Goal: Information Seeking & Learning: Learn about a topic

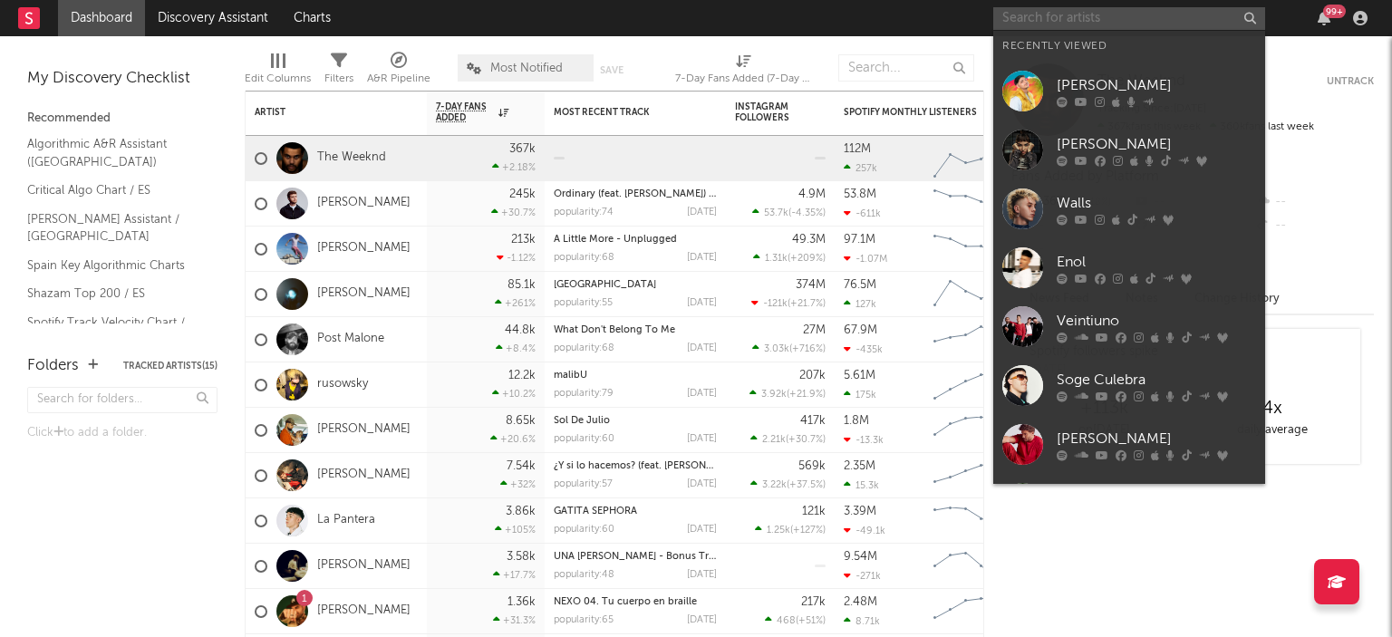
click at [1044, 17] on input "text" at bounding box center [1129, 18] width 272 height 23
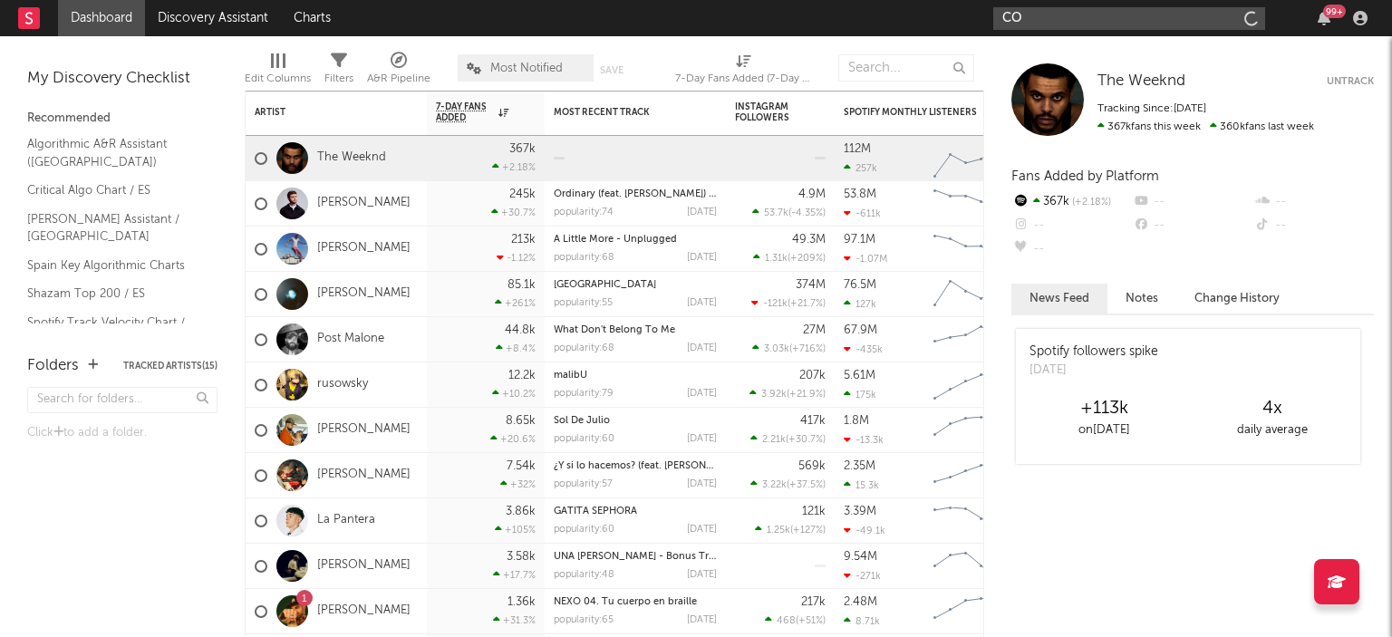
type input "C"
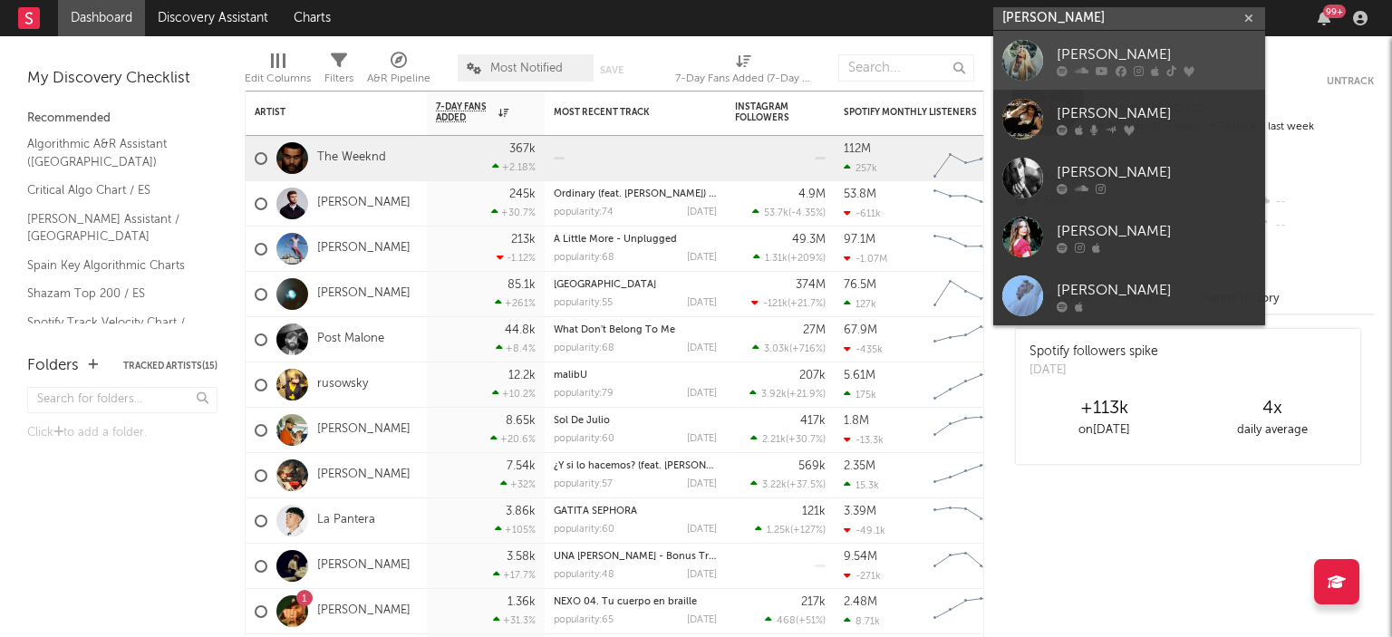
type input "[PERSON_NAME]"
click at [1097, 53] on div "[PERSON_NAME]" at bounding box center [1155, 54] width 199 height 22
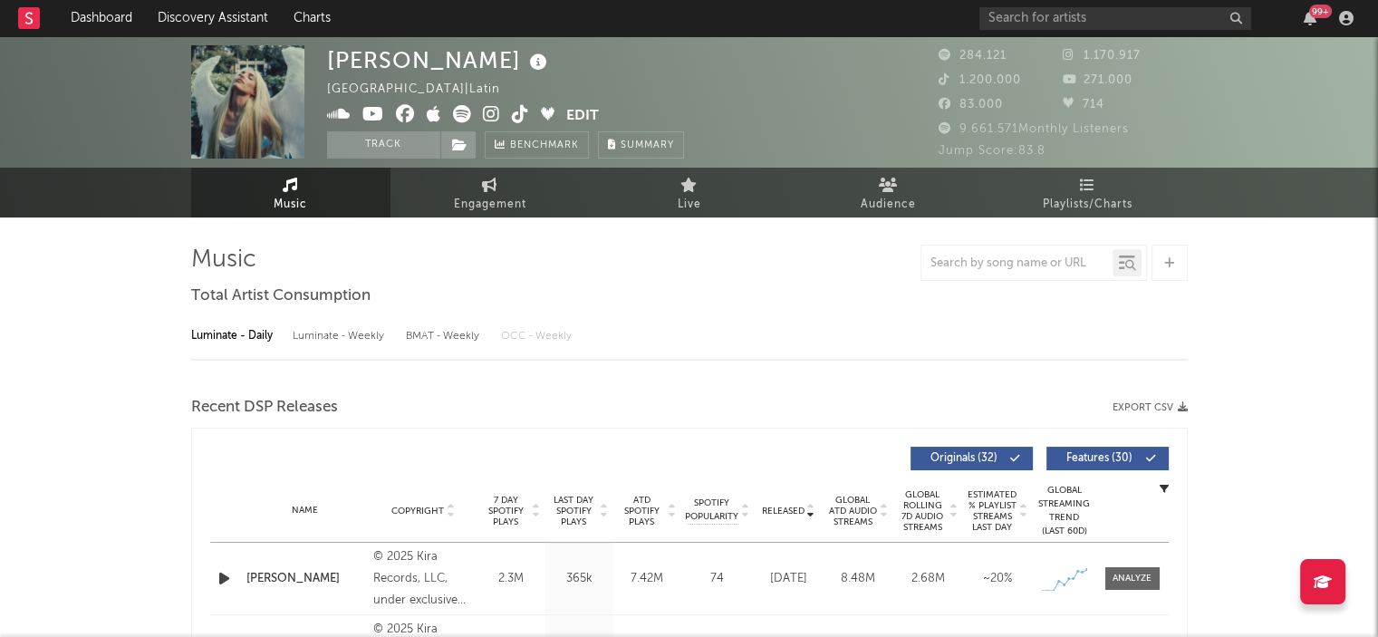
select select "6m"
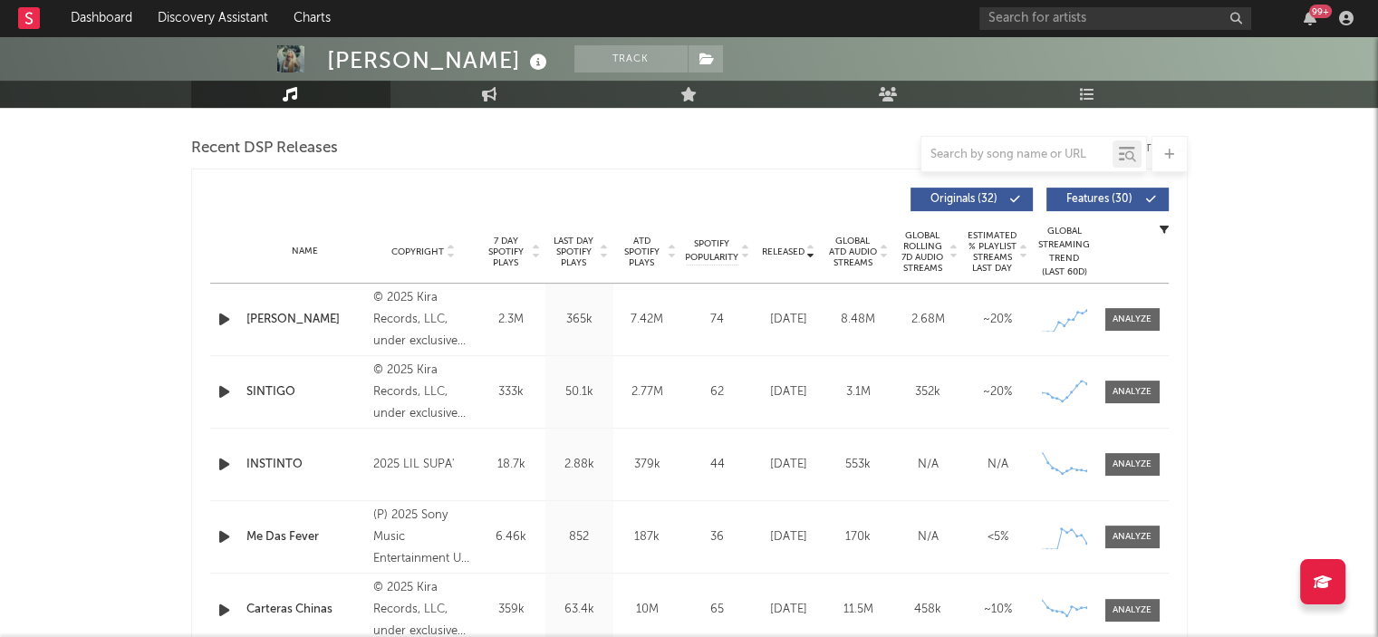
scroll to position [622, 0]
click at [1000, 148] on input "text" at bounding box center [1016, 155] width 191 height 14
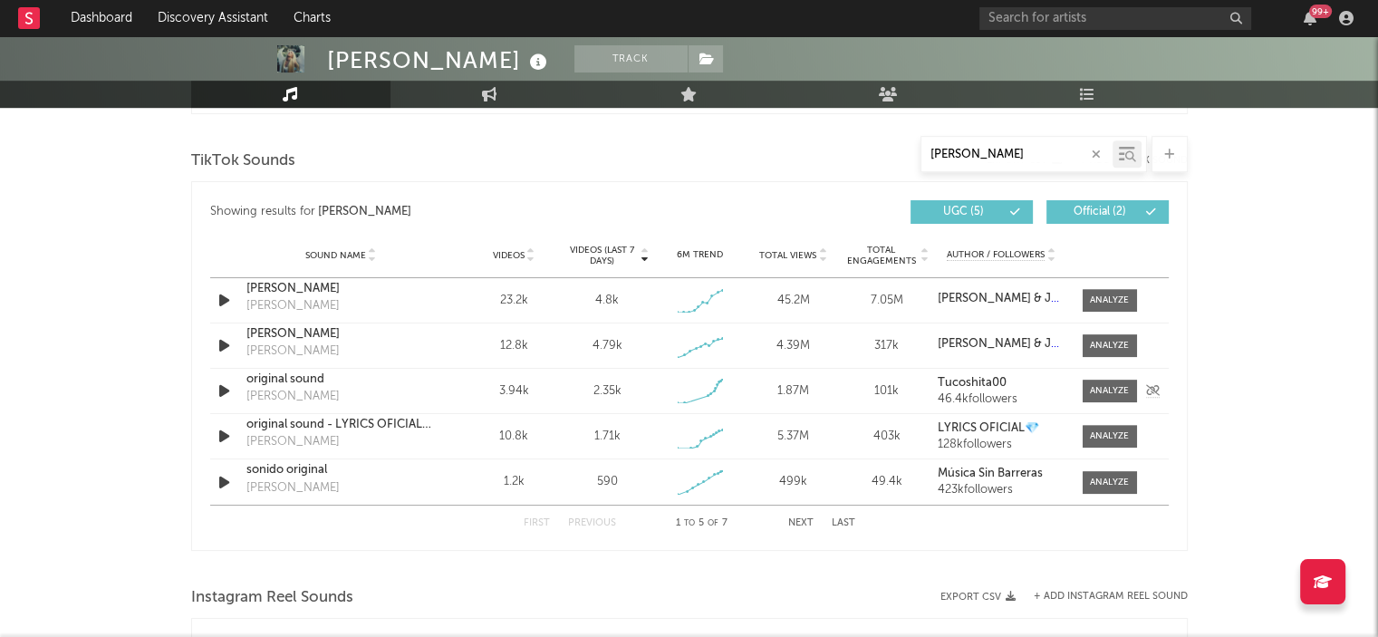
scroll to position [910, 0]
type input "[PERSON_NAME]"
click at [1107, 299] on div at bounding box center [1109, 301] width 39 height 14
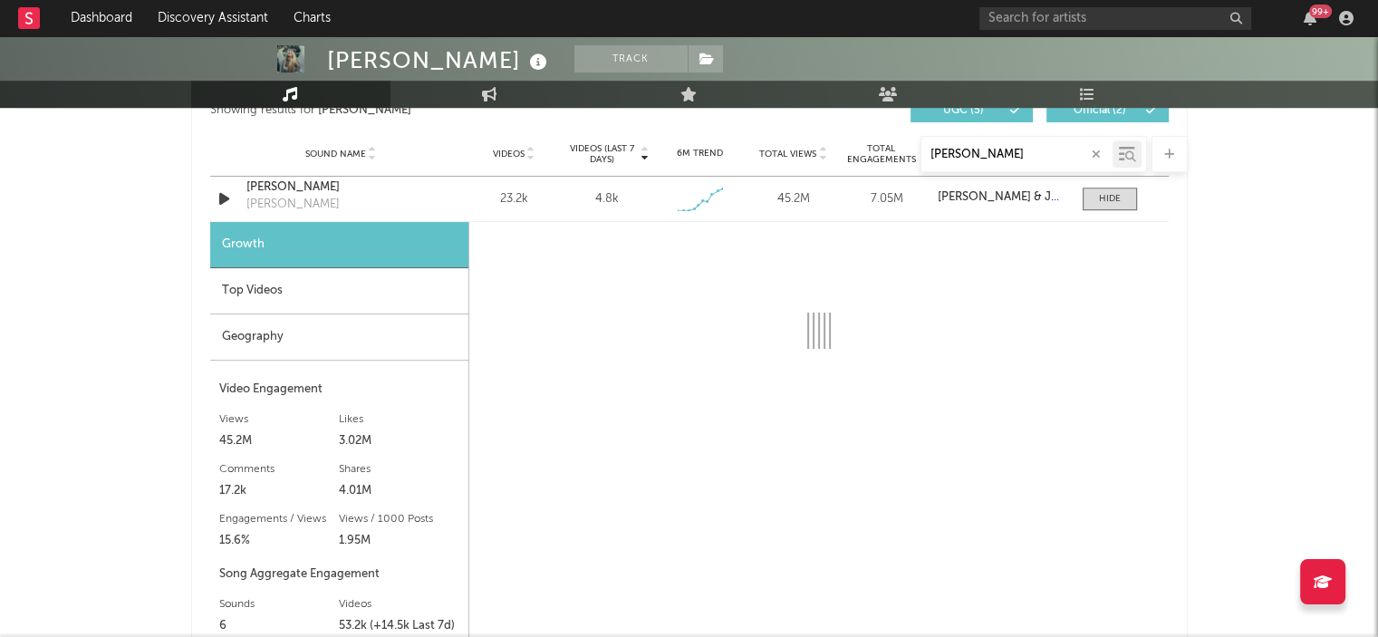
select select "1w"
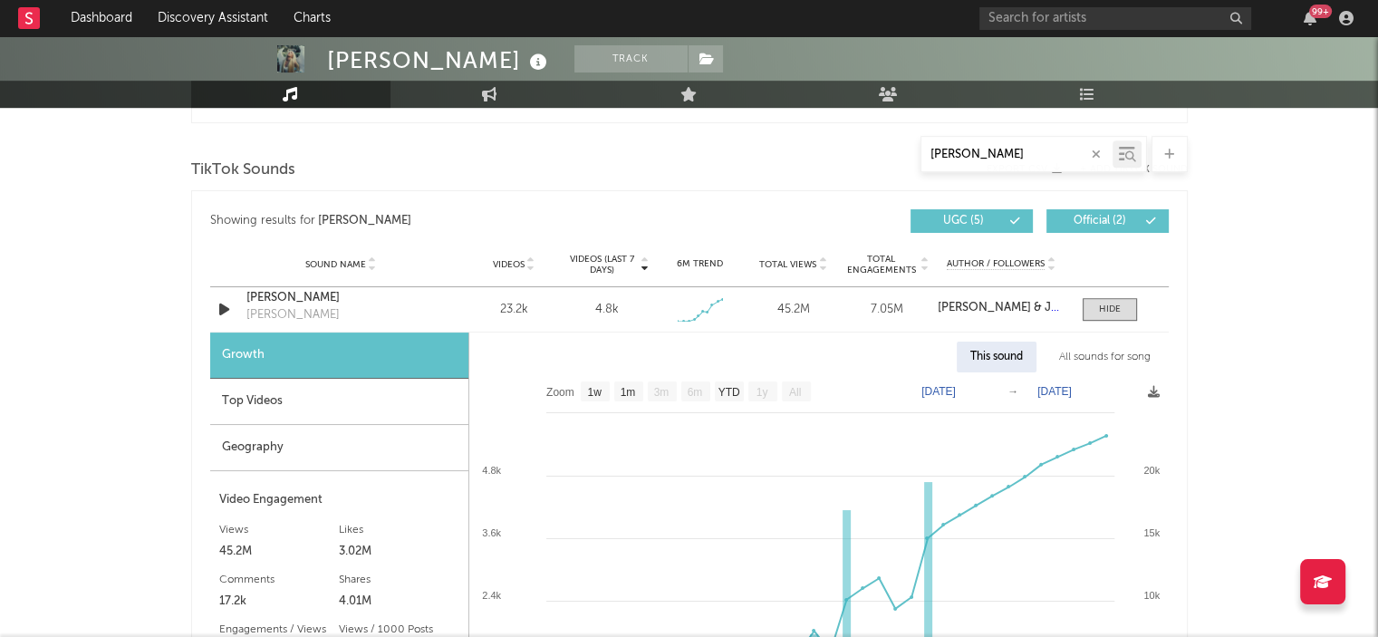
scroll to position [899, 0]
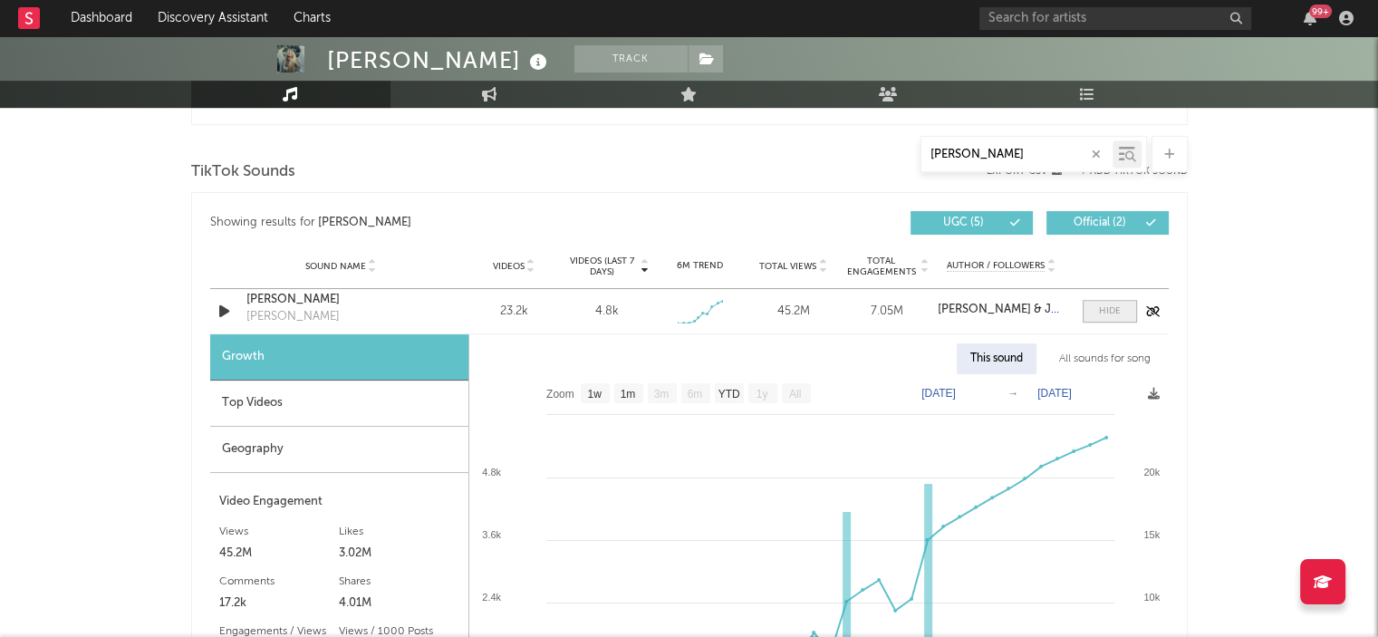
click at [1111, 309] on div at bounding box center [1110, 311] width 22 height 14
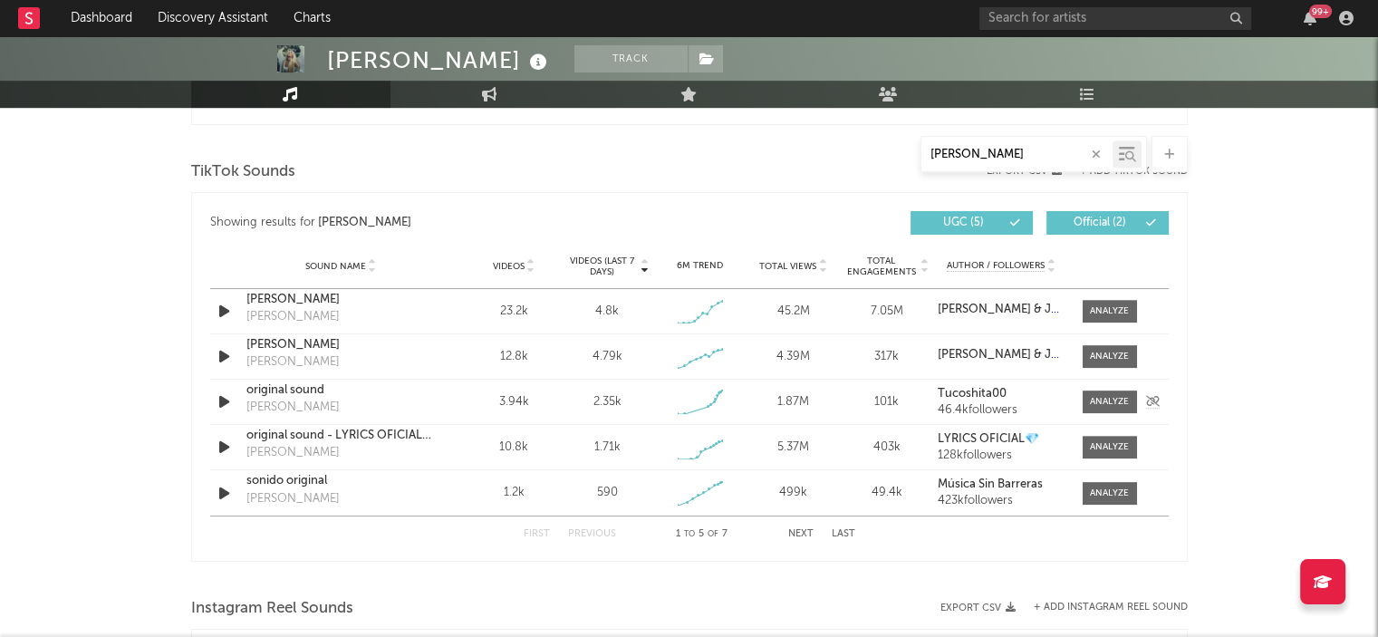
scroll to position [917, 0]
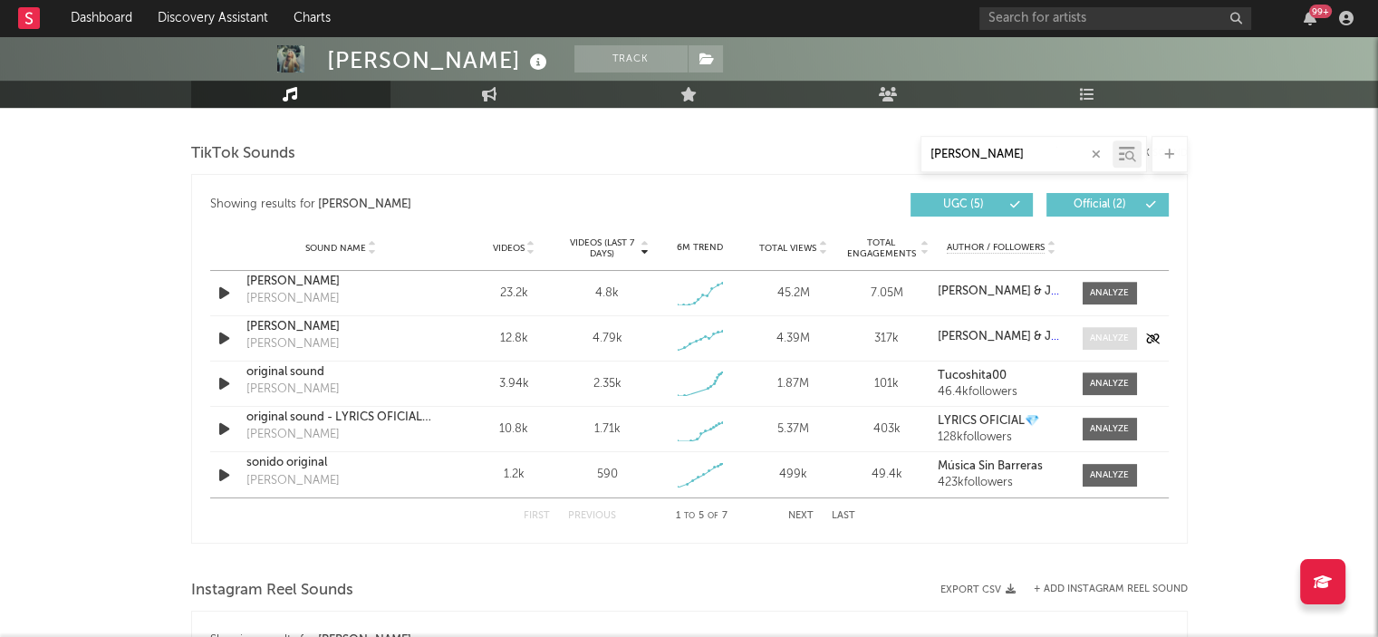
click at [1091, 342] on div at bounding box center [1109, 339] width 39 height 14
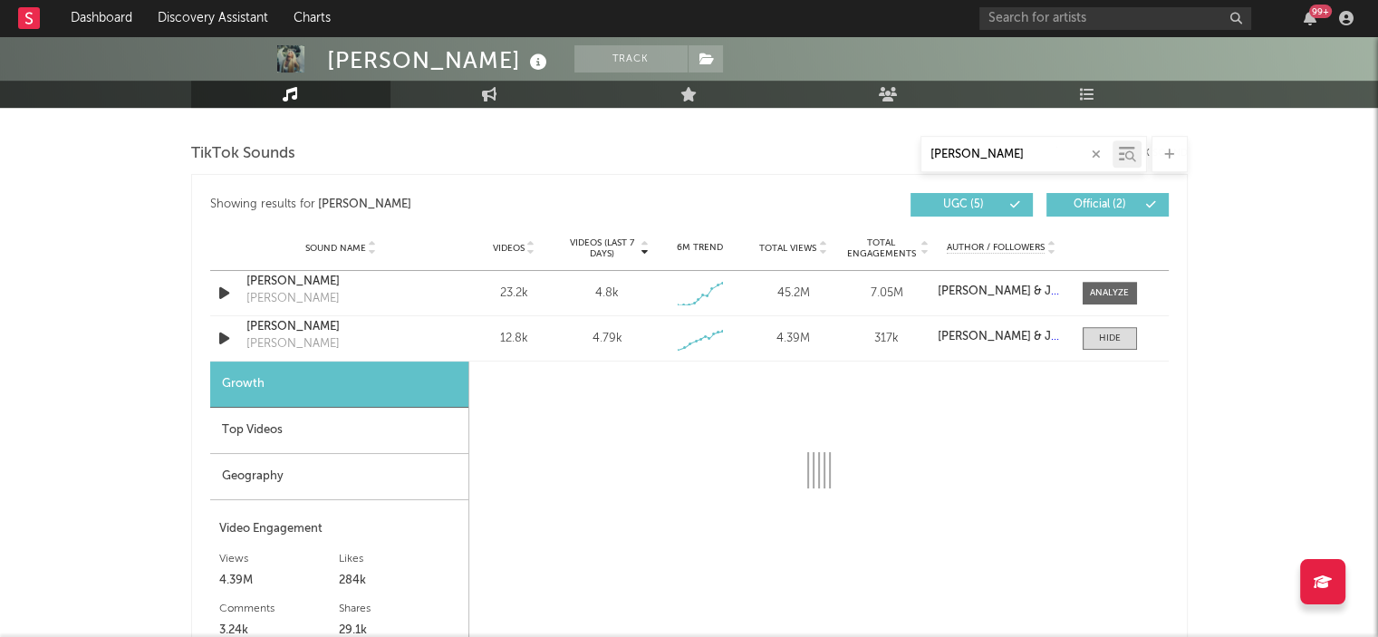
select select "1w"
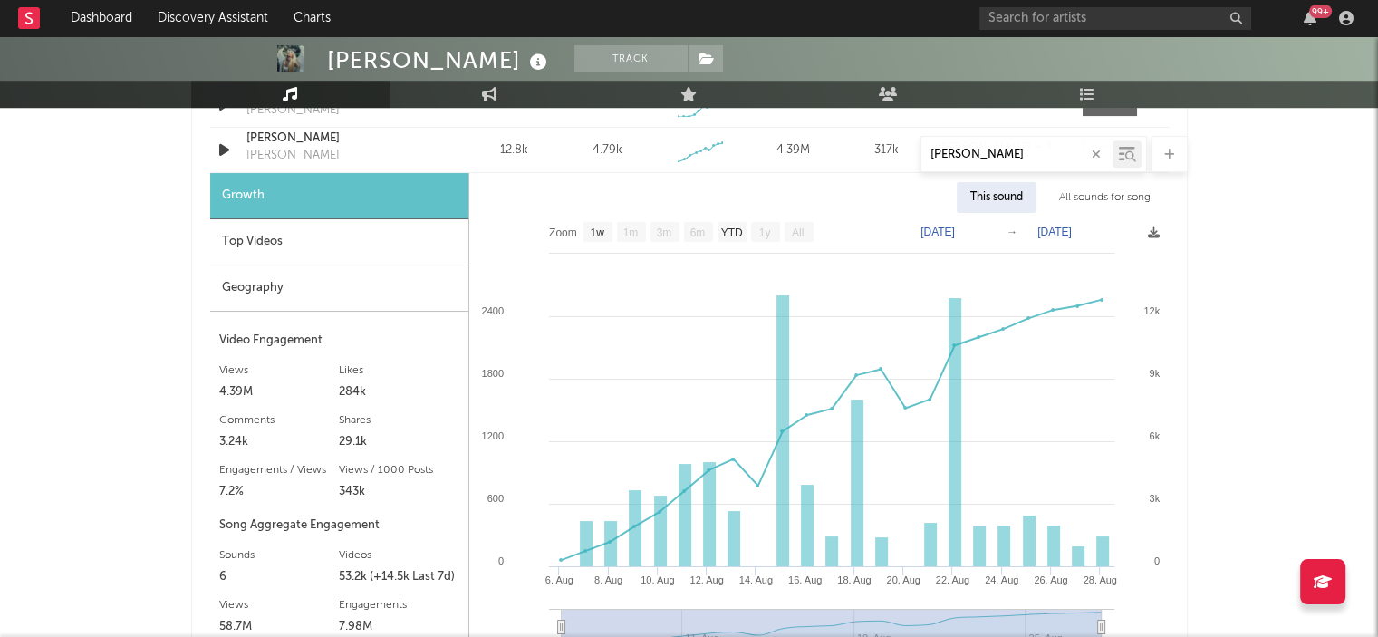
scroll to position [981, 0]
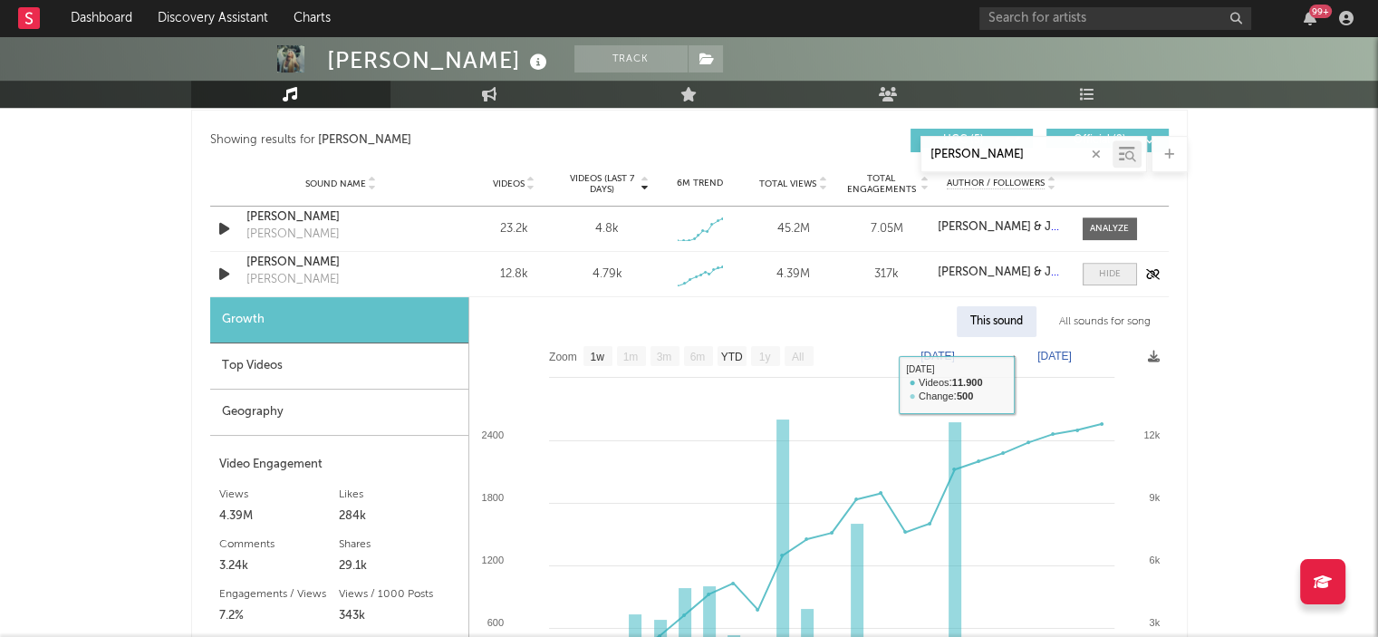
click at [1107, 267] on div at bounding box center [1110, 274] width 22 height 14
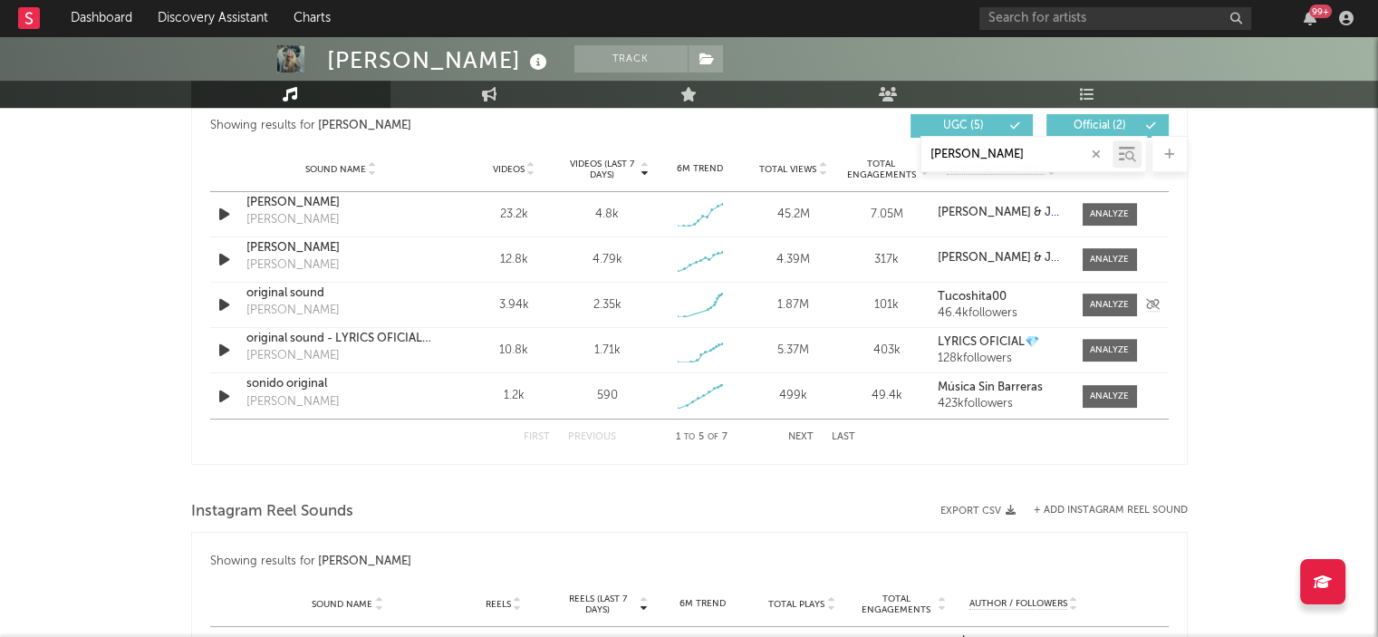
scroll to position [1004, 0]
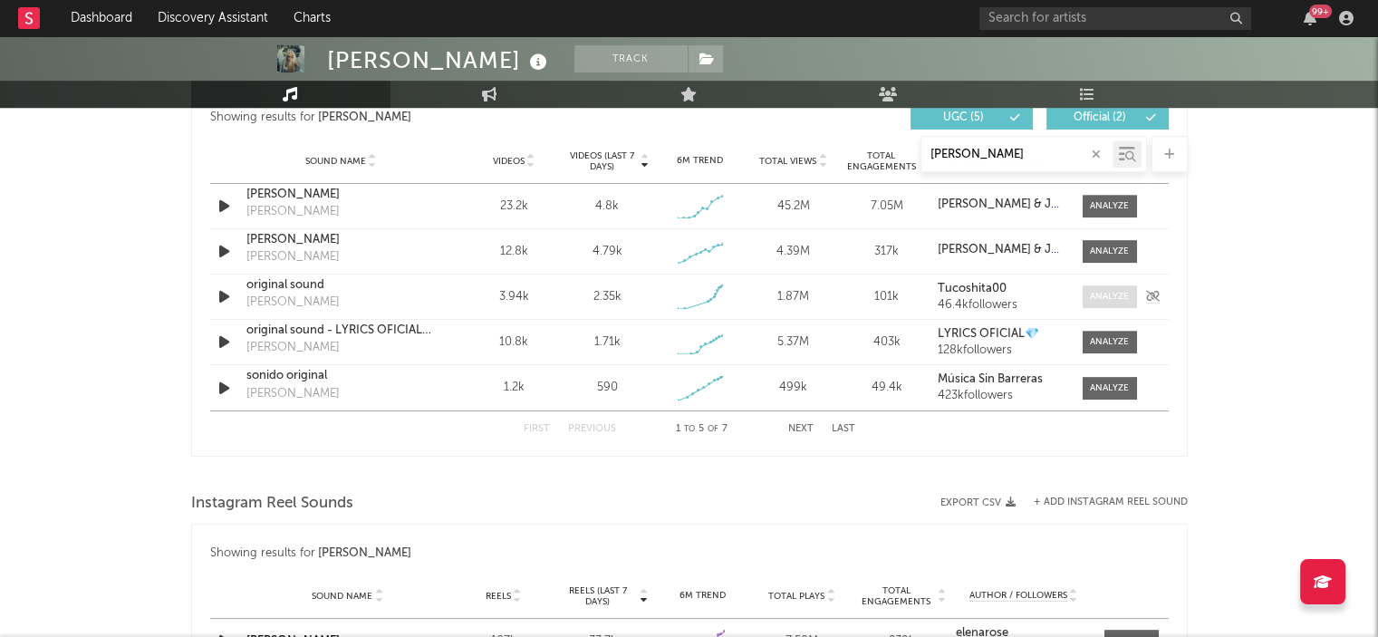
click at [1119, 306] on span at bounding box center [1110, 296] width 54 height 23
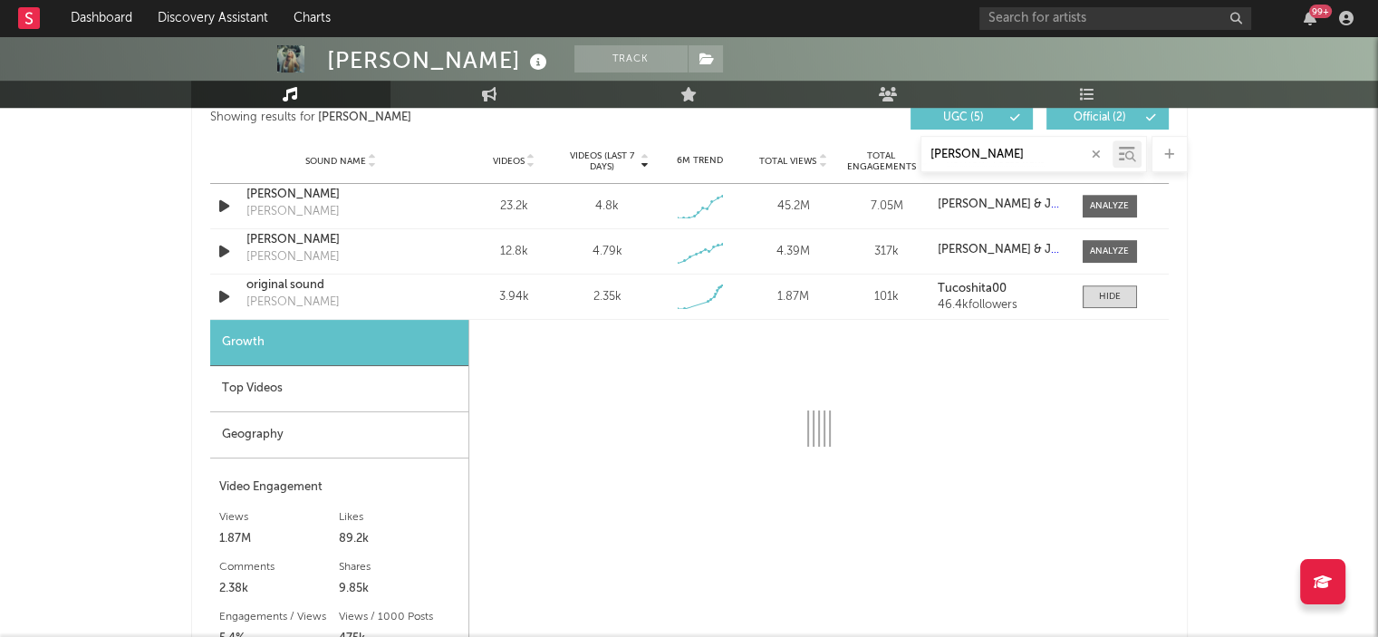
select select "1w"
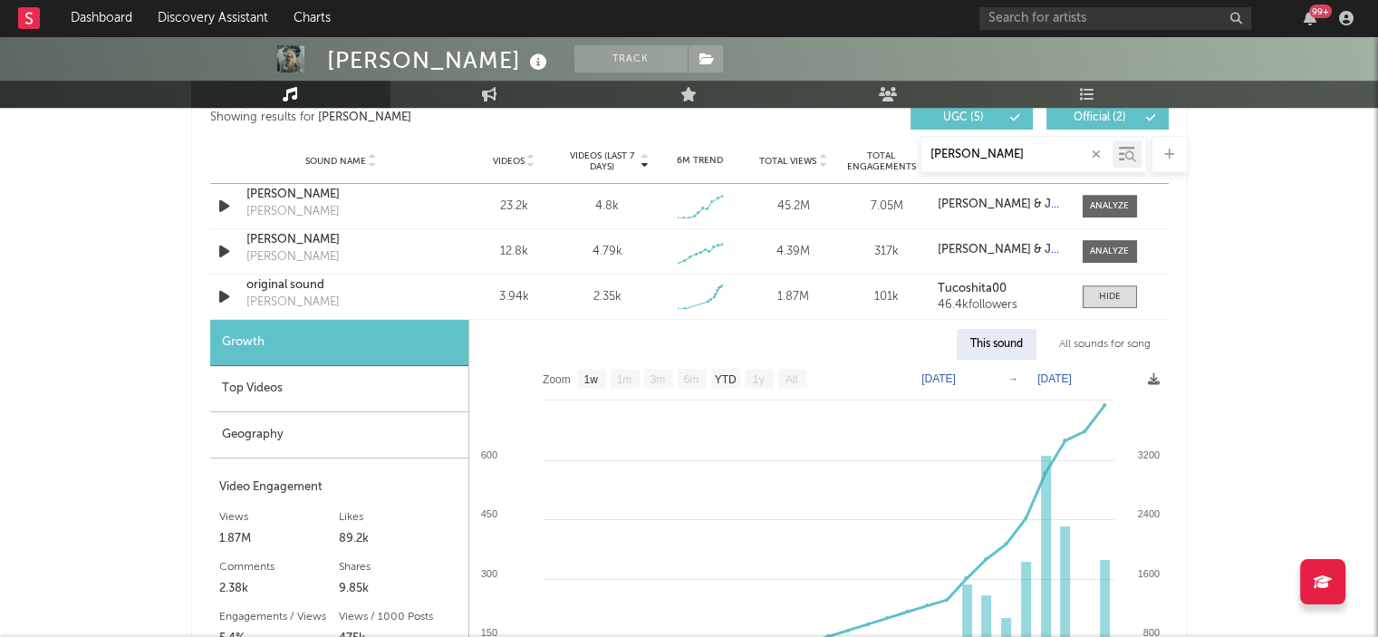
scroll to position [952, 0]
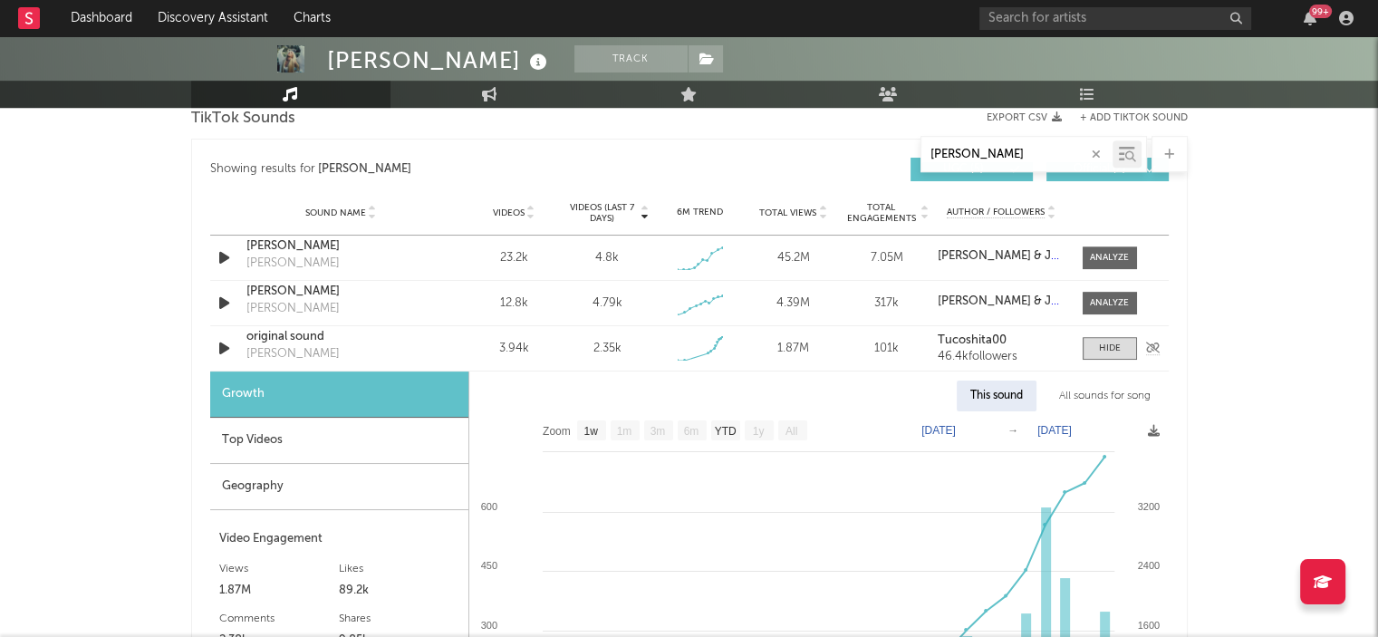
click at [286, 333] on div "original sound" at bounding box center [340, 337] width 189 height 18
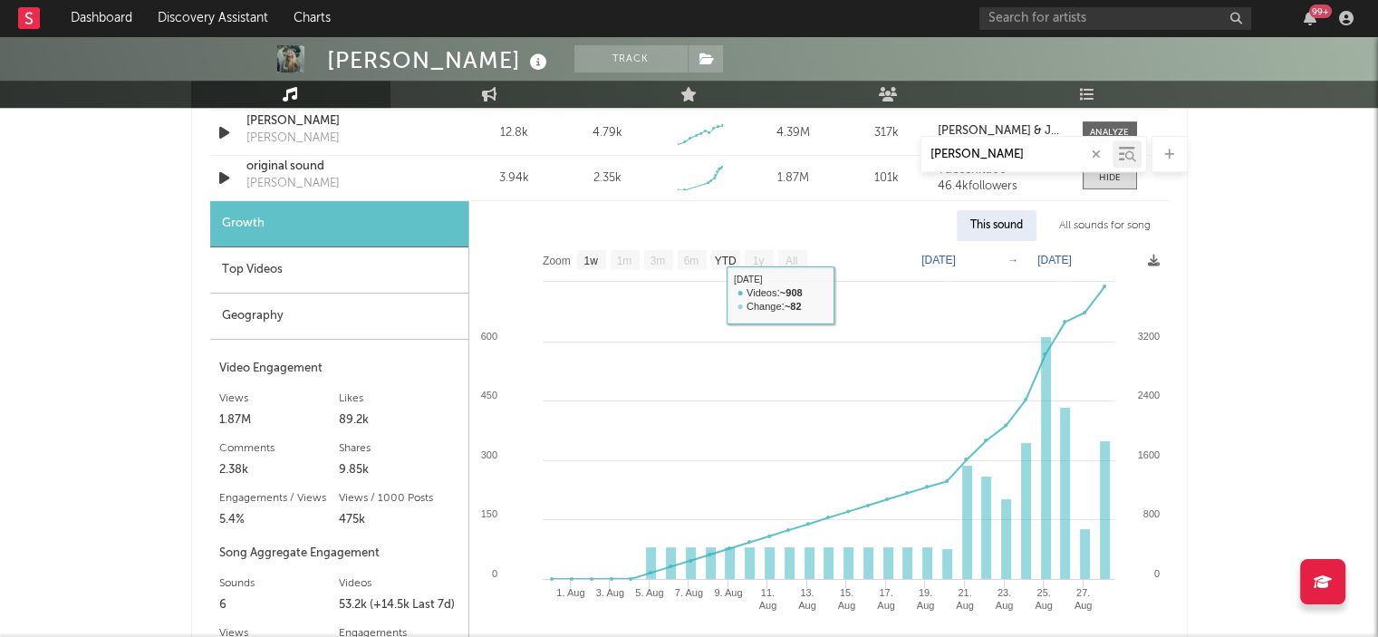
scroll to position [1050, 0]
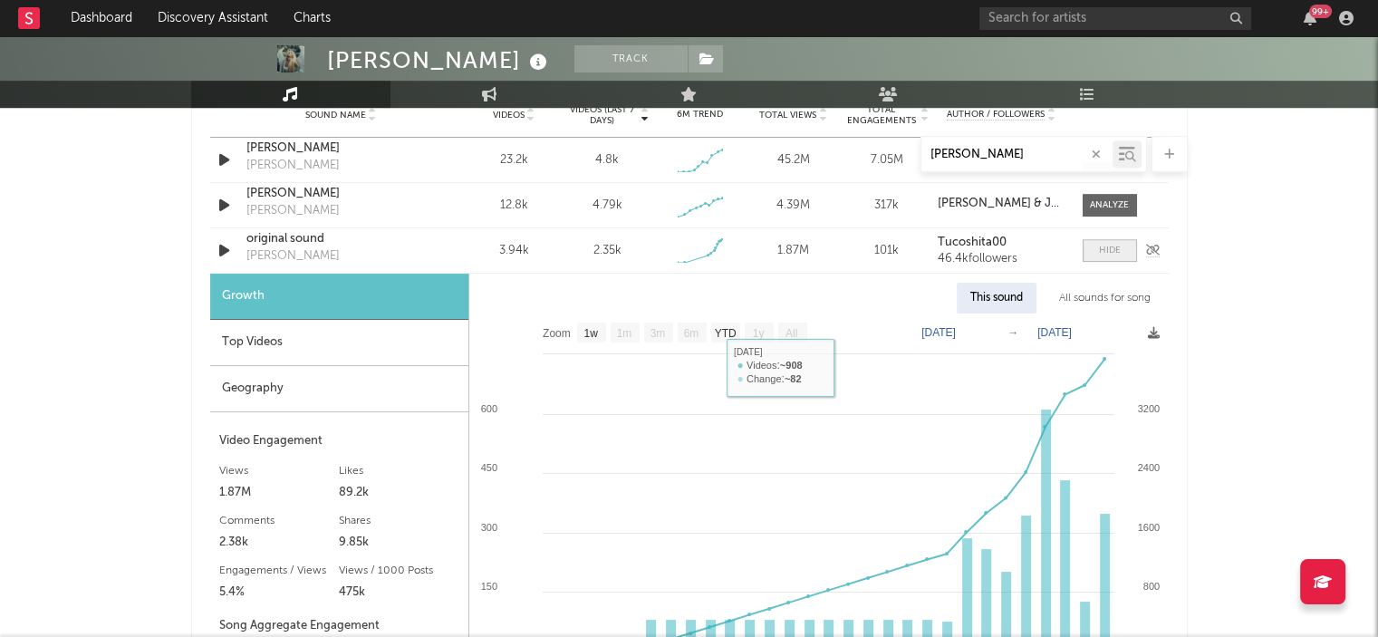
click at [1104, 249] on div at bounding box center [1110, 251] width 22 height 14
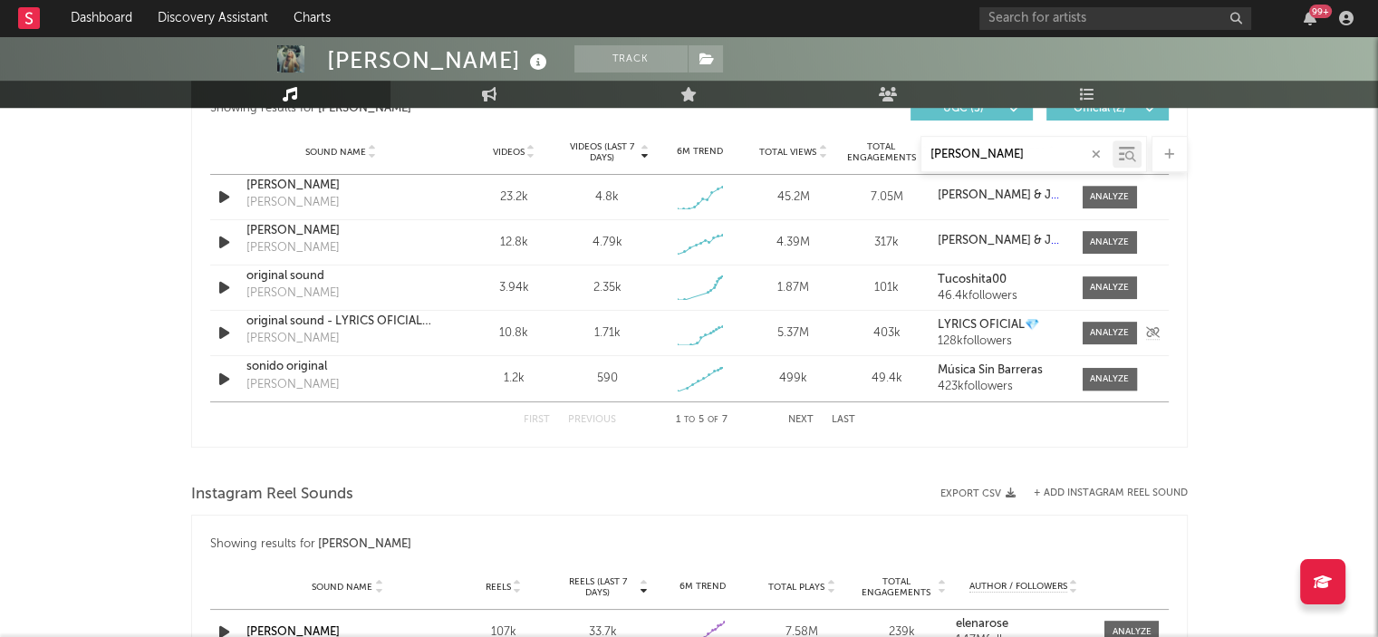
scroll to position [999, 0]
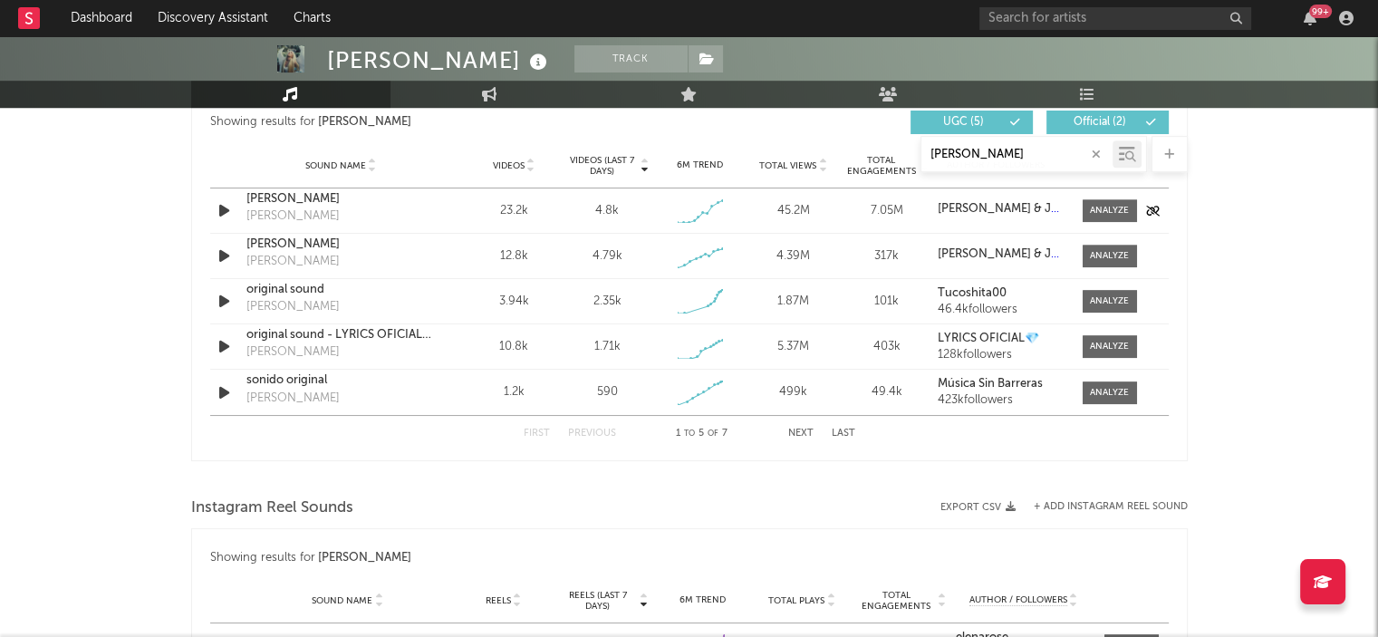
click at [304, 197] on div "[PERSON_NAME]" at bounding box center [340, 199] width 189 height 18
click at [283, 242] on div "[PERSON_NAME]" at bounding box center [340, 245] width 189 height 18
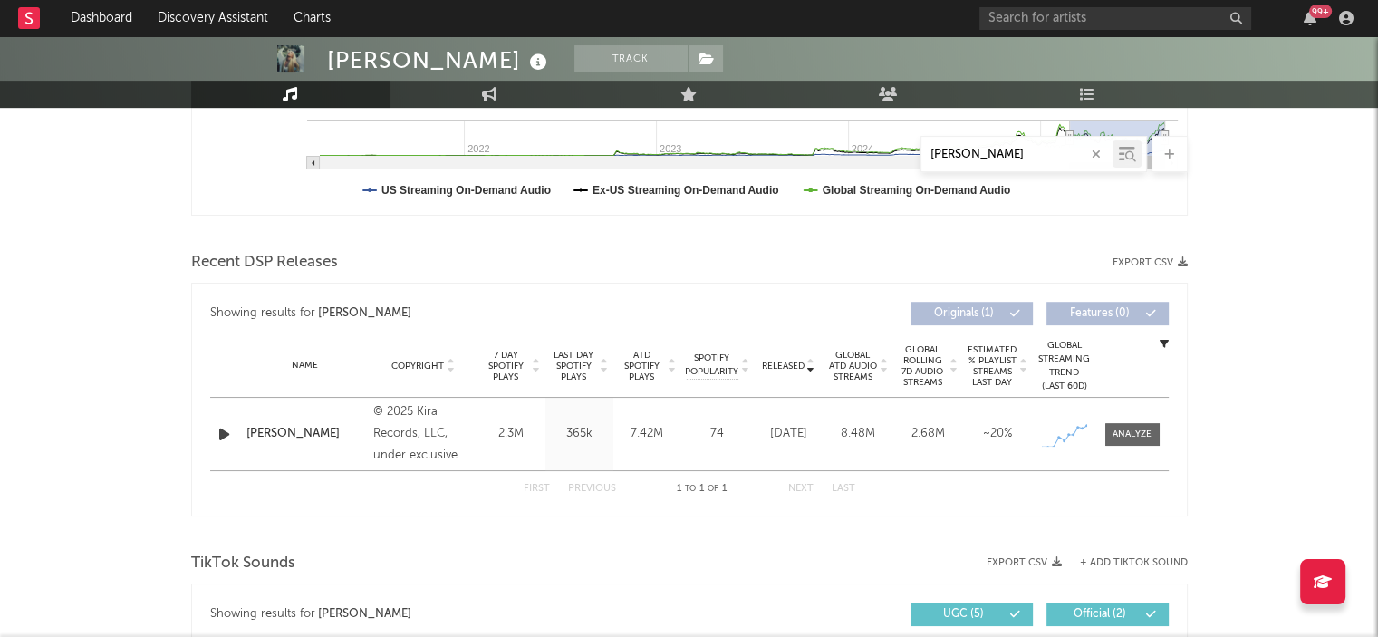
scroll to position [507, 0]
click at [482, 103] on link "Engagement" at bounding box center [489, 94] width 199 height 27
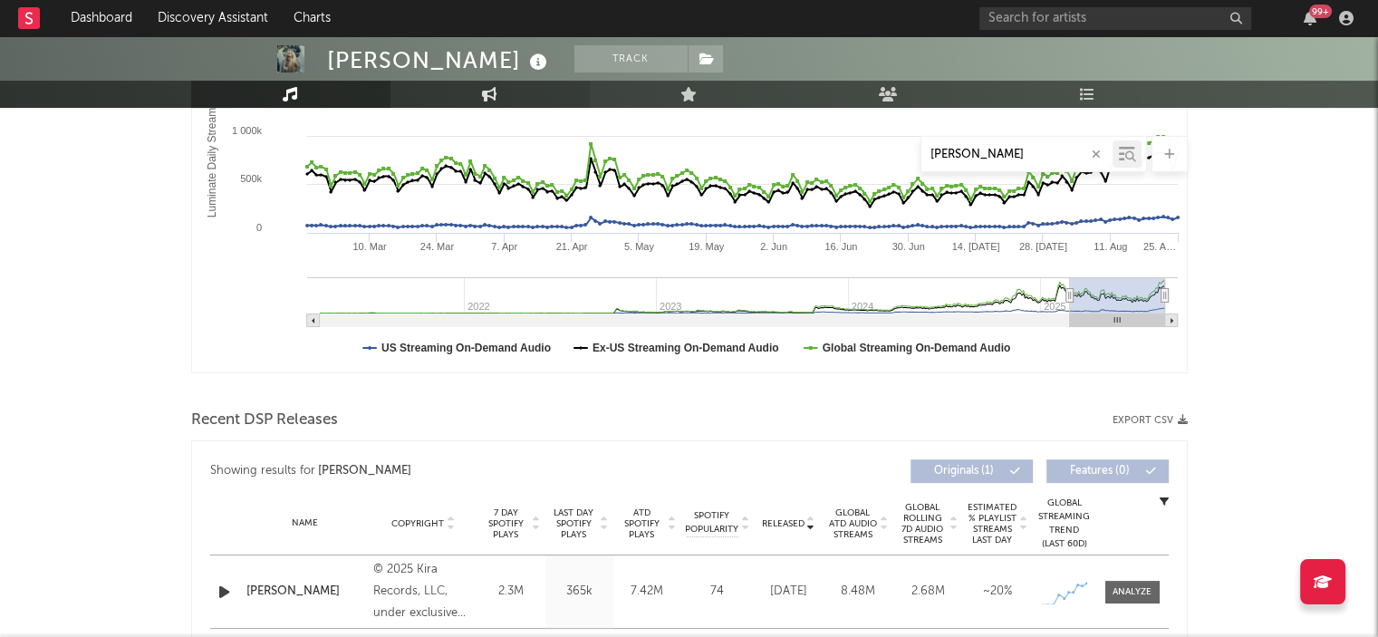
select select "1w"
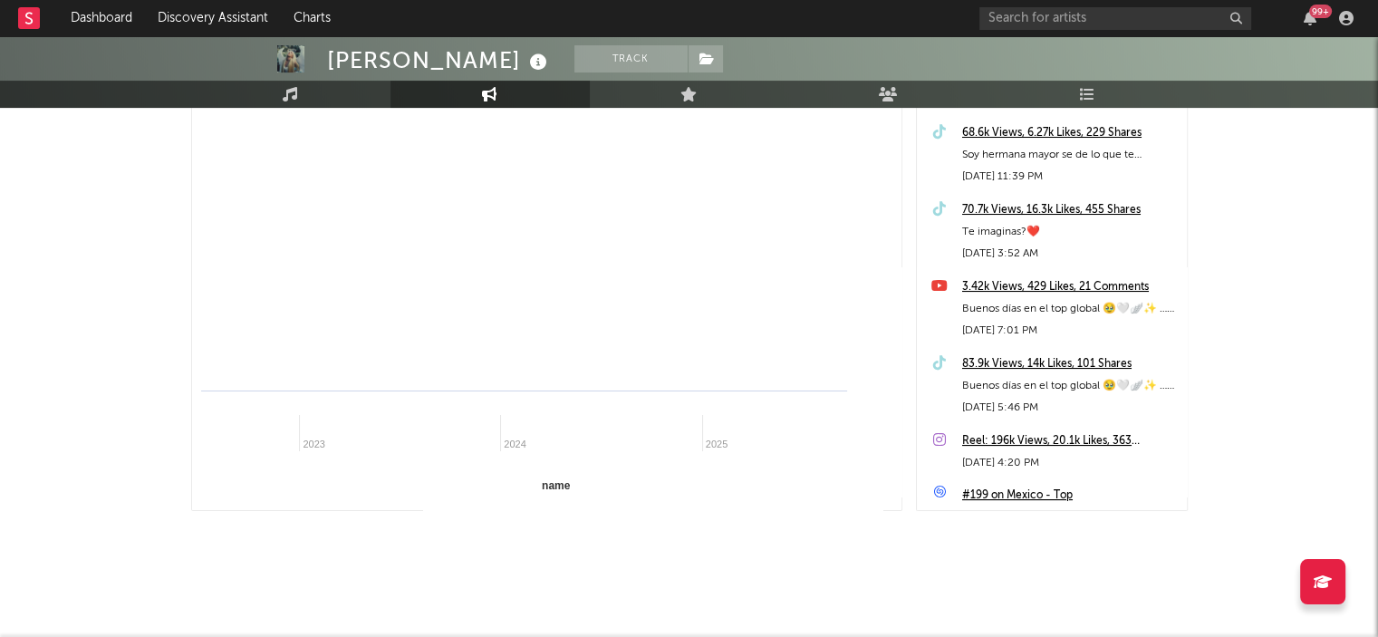
select select "1m"
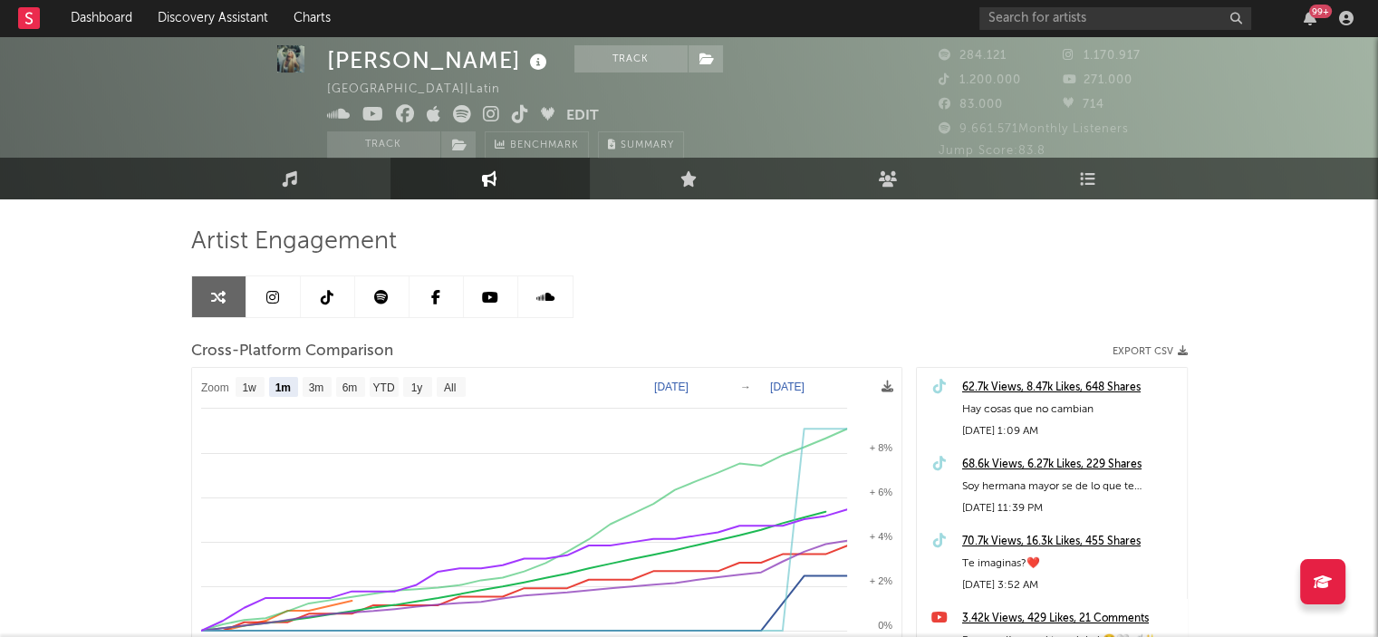
scroll to position [37, 0]
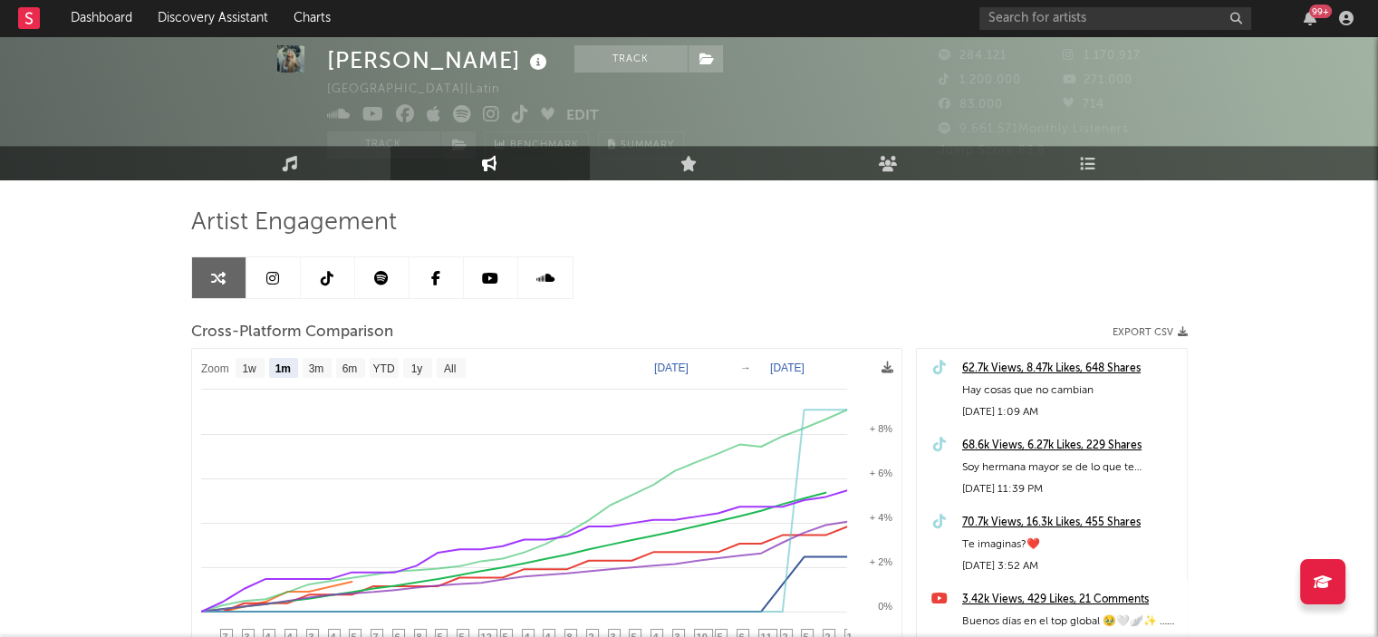
click at [334, 275] on link at bounding box center [328, 277] width 54 height 41
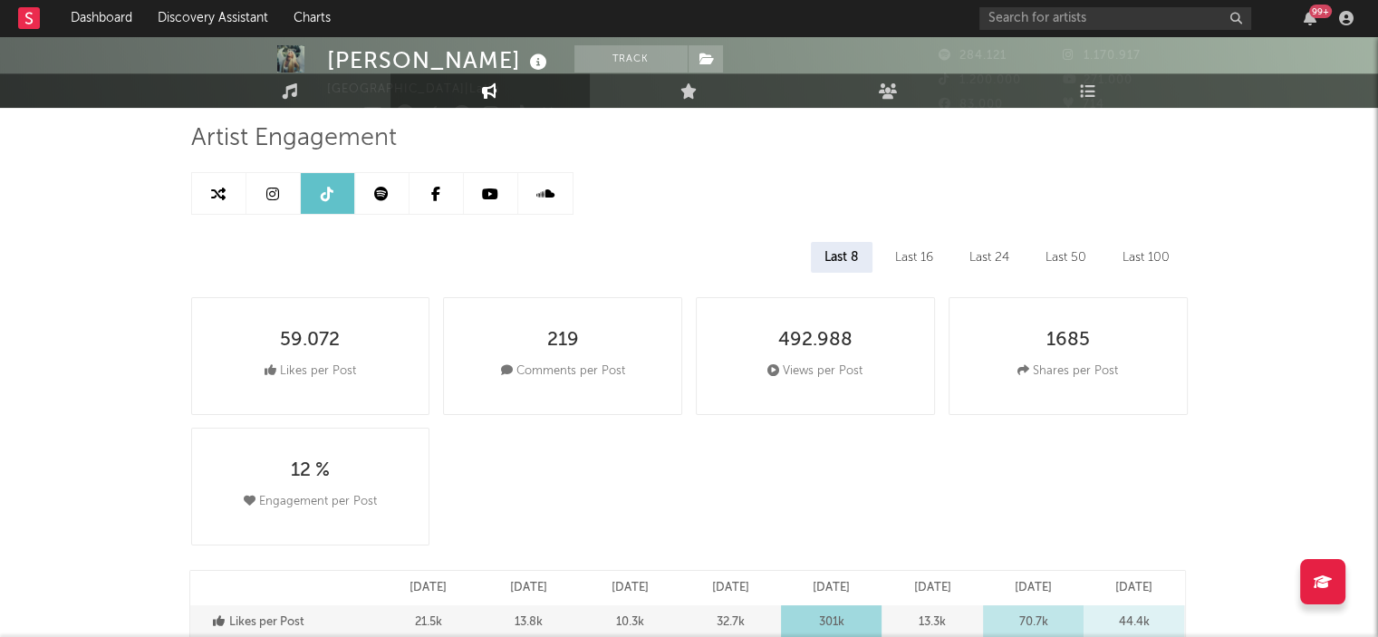
select select "6m"
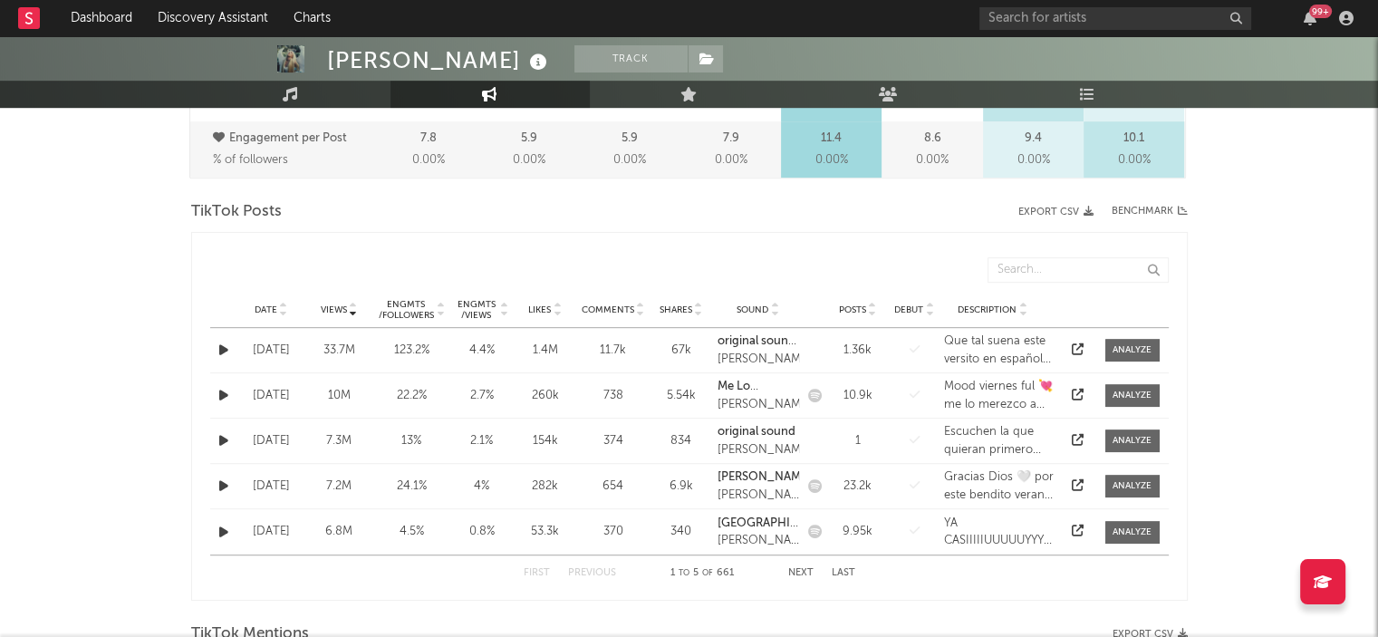
scroll to position [825, 0]
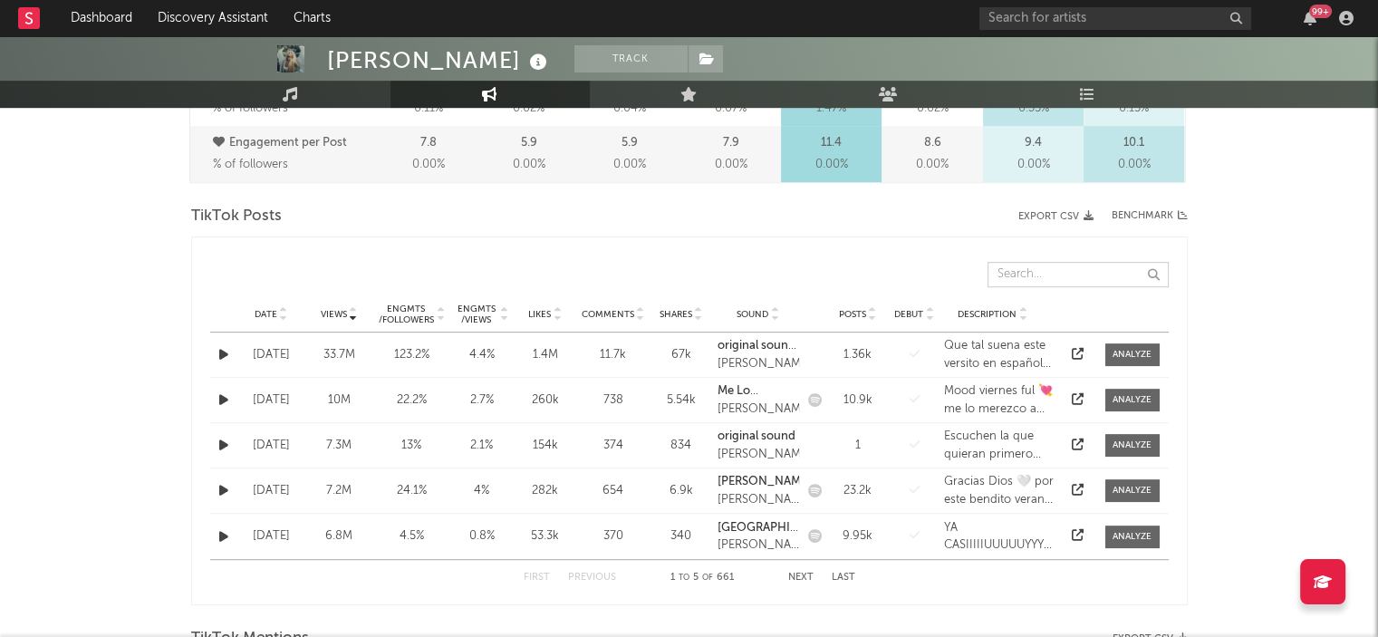
click at [1000, 268] on input "text" at bounding box center [1078, 274] width 181 height 25
type input "[PERSON_NAME]"
click at [268, 353] on div "[DATE]" at bounding box center [271, 355] width 59 height 18
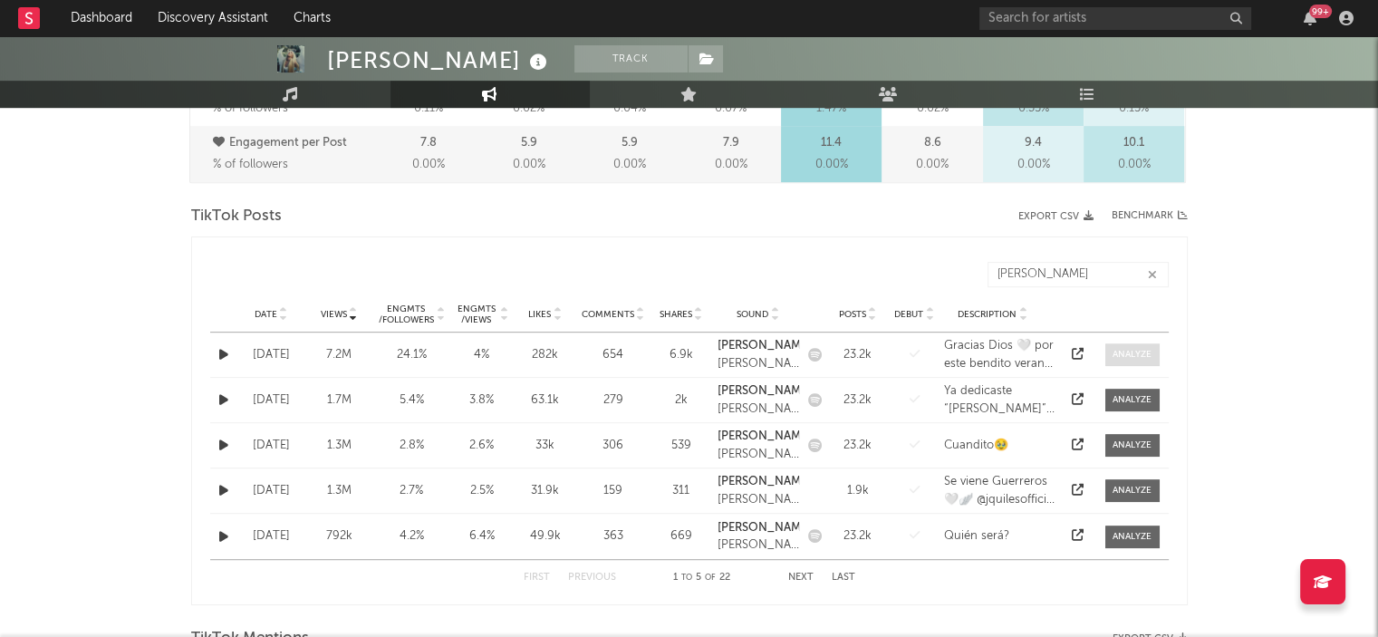
click at [1136, 355] on div at bounding box center [1132, 355] width 39 height 14
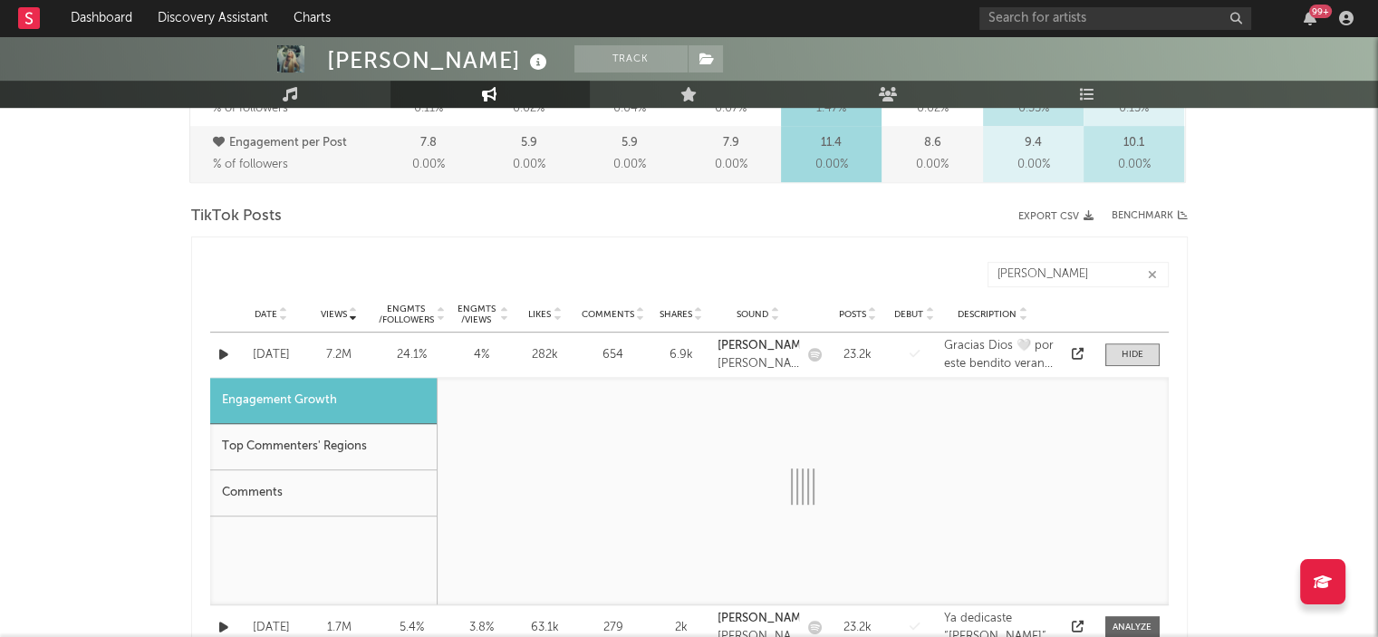
select select "1w"
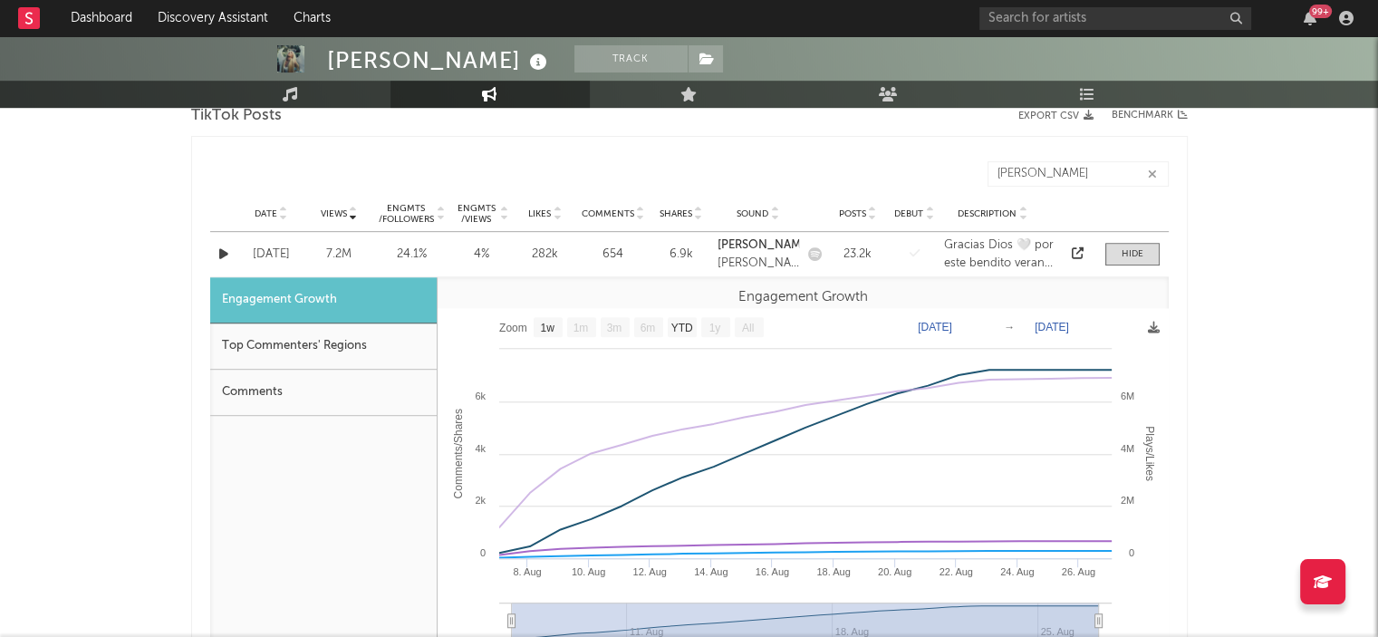
scroll to position [936, 0]
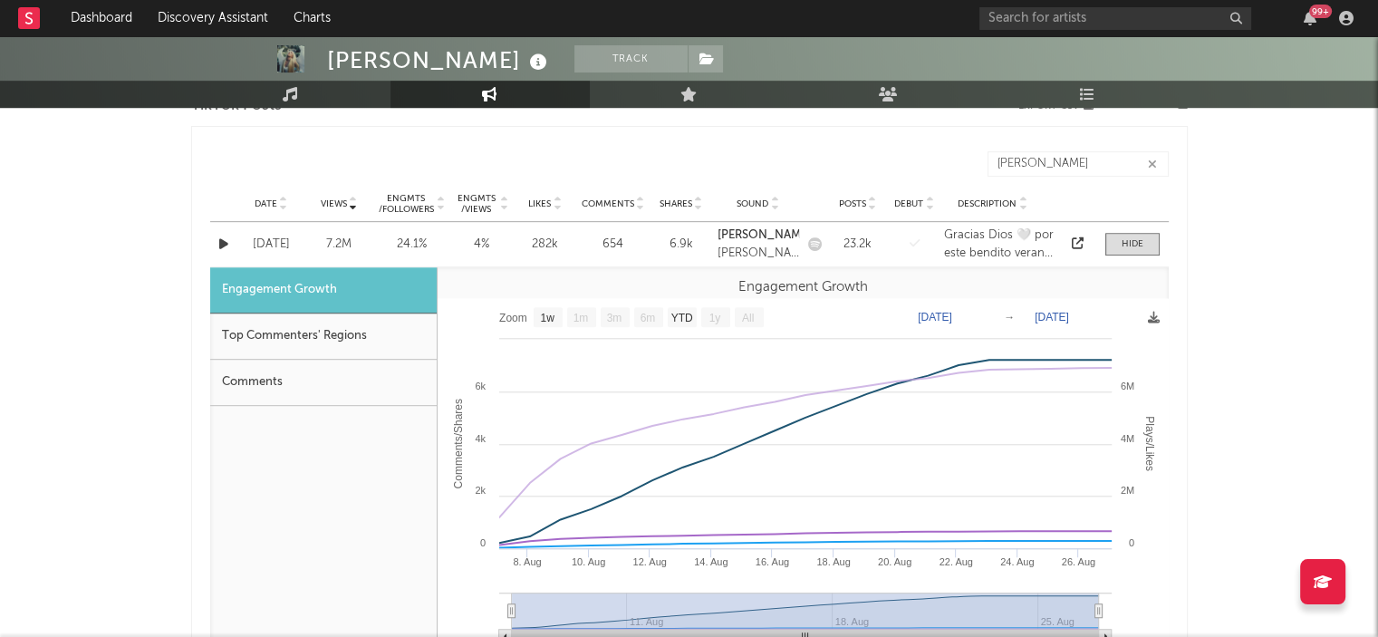
click at [284, 322] on div "Top Commenters' Regions" at bounding box center [323, 336] width 227 height 46
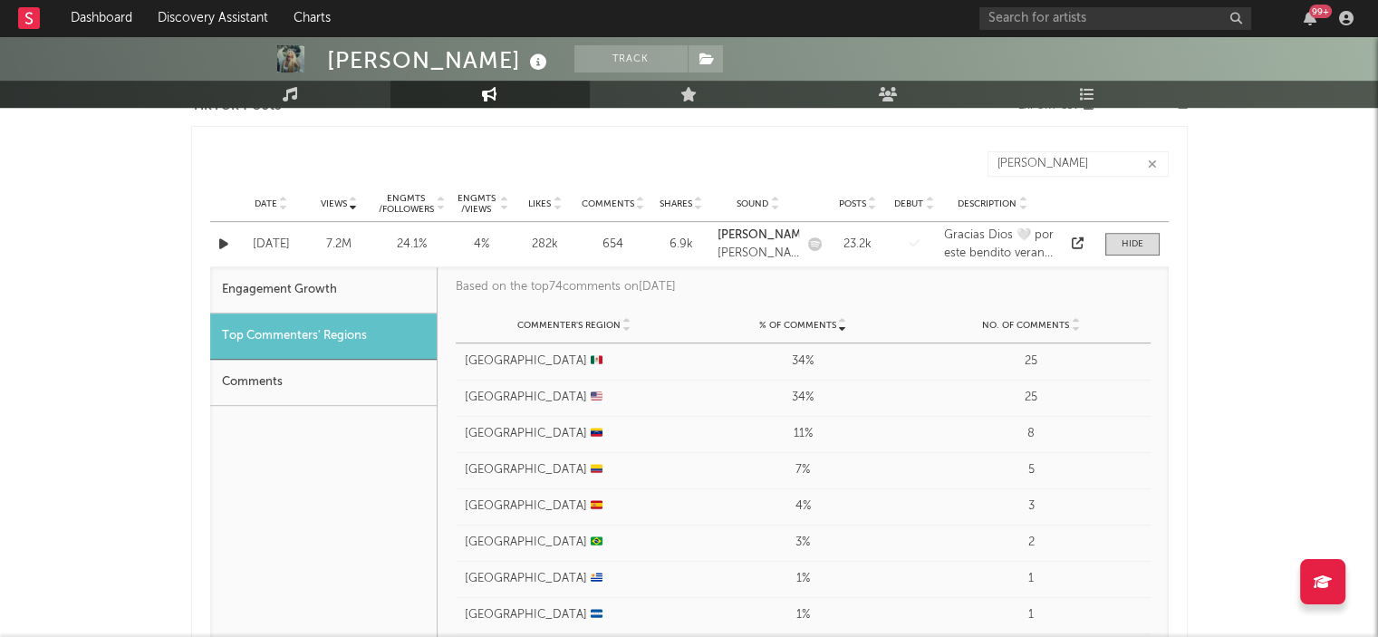
click at [257, 394] on div "Comments" at bounding box center [323, 383] width 227 height 46
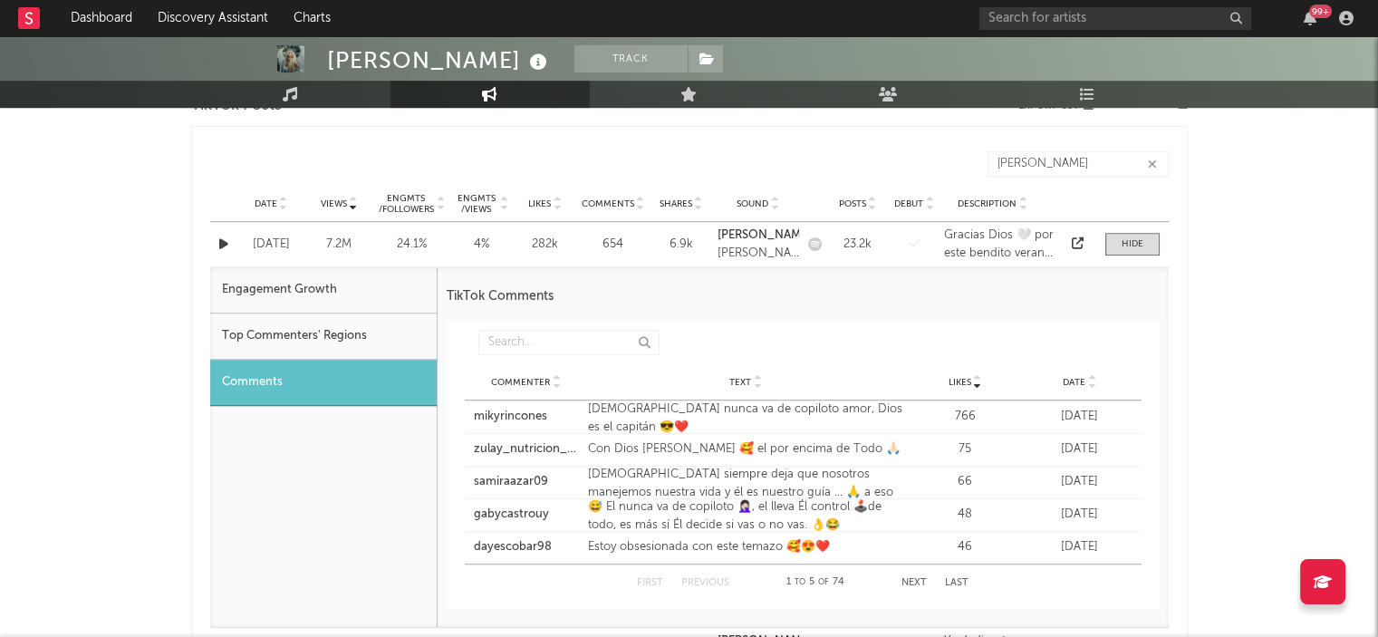
click at [290, 284] on div "Engagement Growth" at bounding box center [323, 290] width 227 height 46
select select "1w"
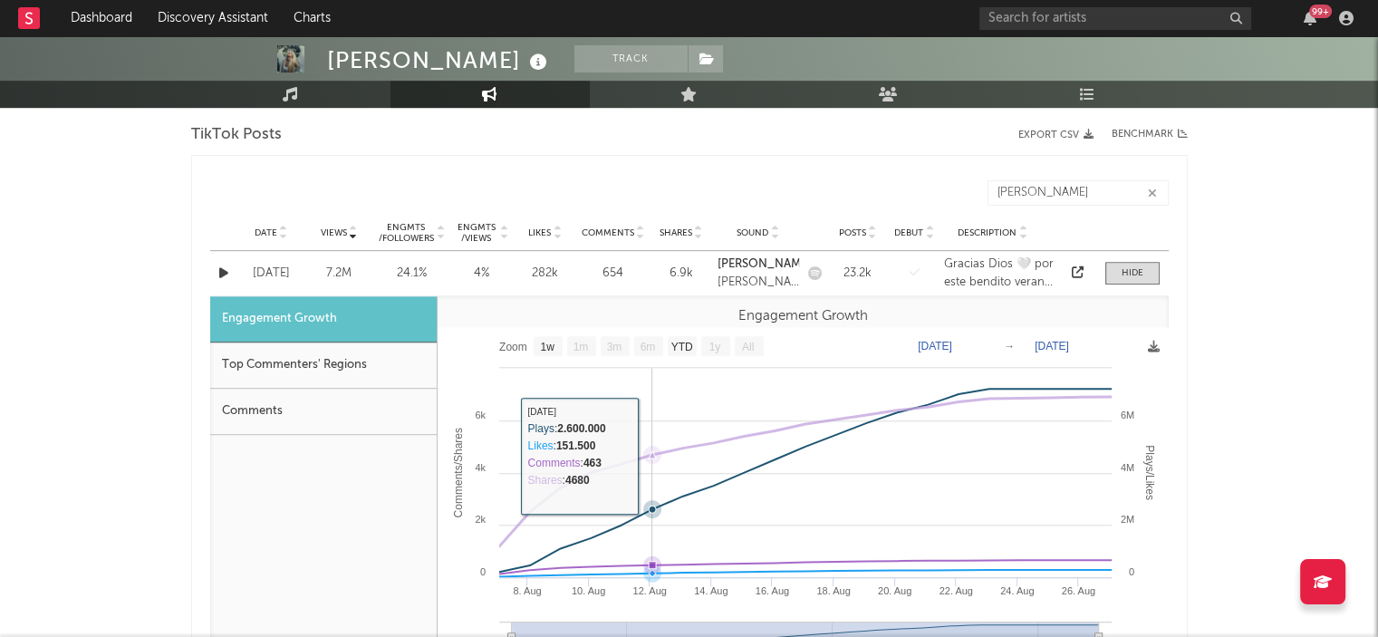
scroll to position [904, 0]
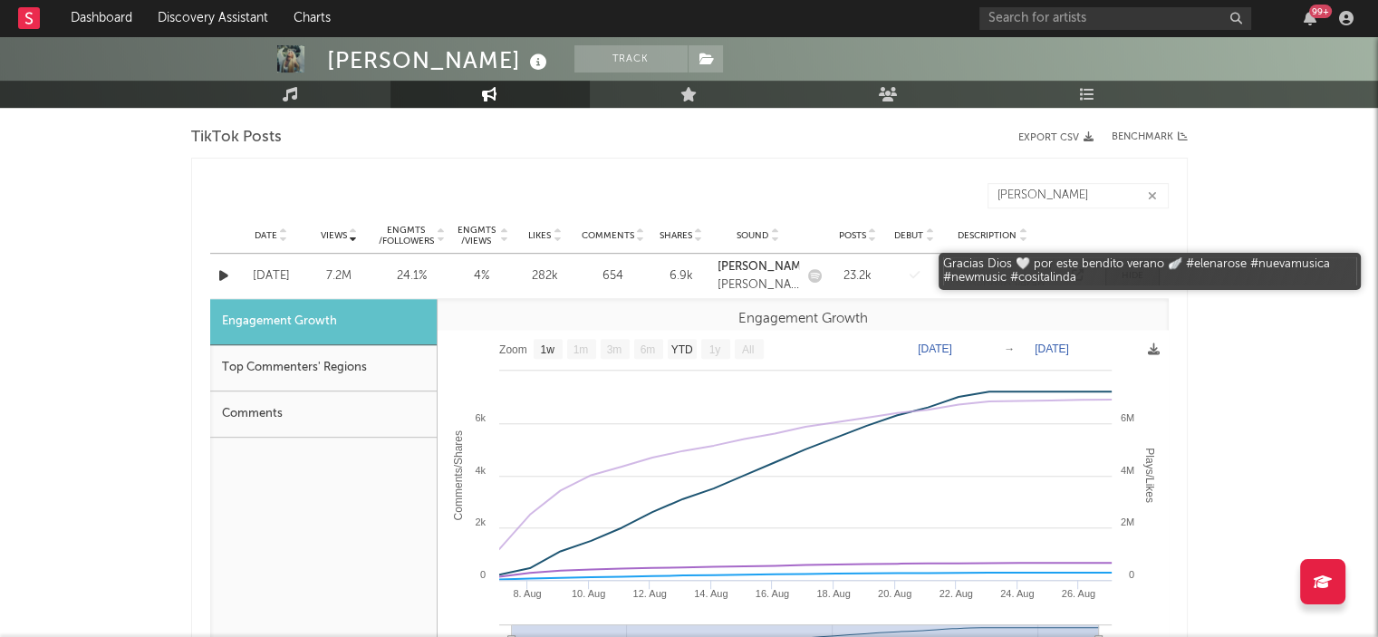
click at [1021, 268] on div "Gracias Dios 🤍 por este bendito verano 🪽 #elenarose #nuevamusica #newmusic #cos…" at bounding box center [999, 275] width 111 height 35
click at [957, 267] on div "Gracias Dios 🤍 por este bendito verano 🪽 #elenarose #nuevamusica #newmusic #cos…" at bounding box center [999, 275] width 111 height 35
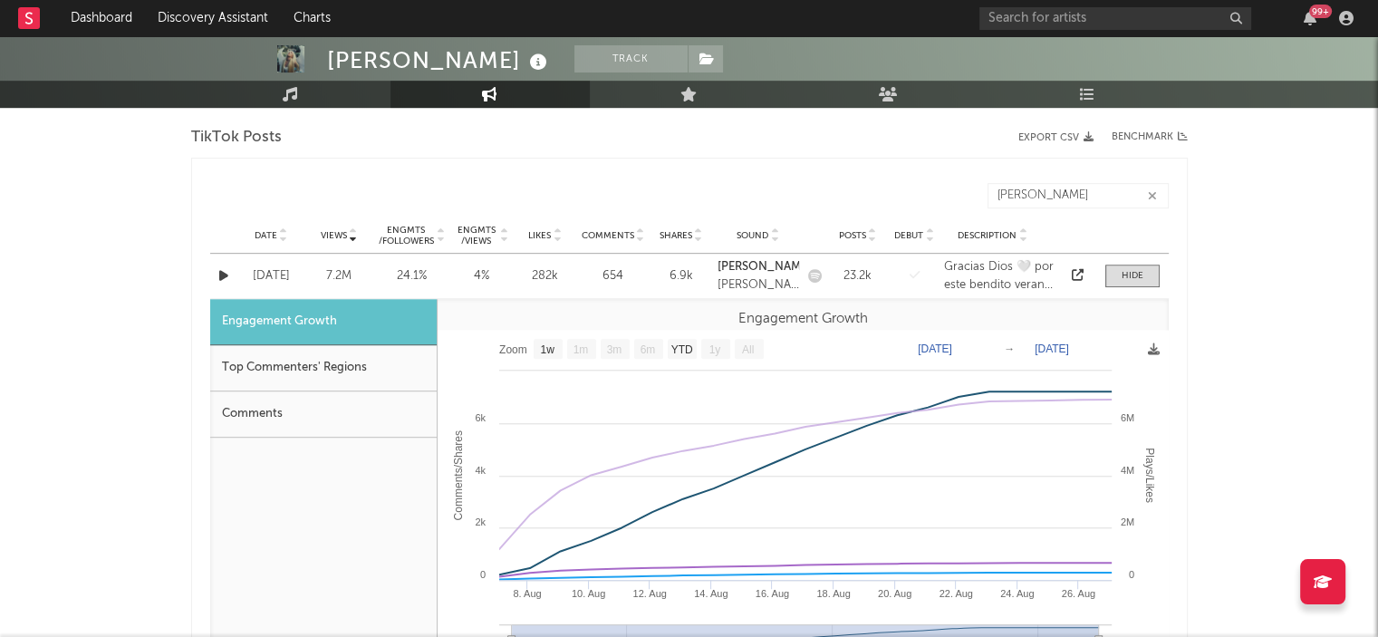
click at [270, 274] on div "[DATE]" at bounding box center [271, 276] width 59 height 18
click at [347, 275] on div "7.2M" at bounding box center [339, 276] width 59 height 18
click at [1075, 270] on icon at bounding box center [1078, 275] width 12 height 12
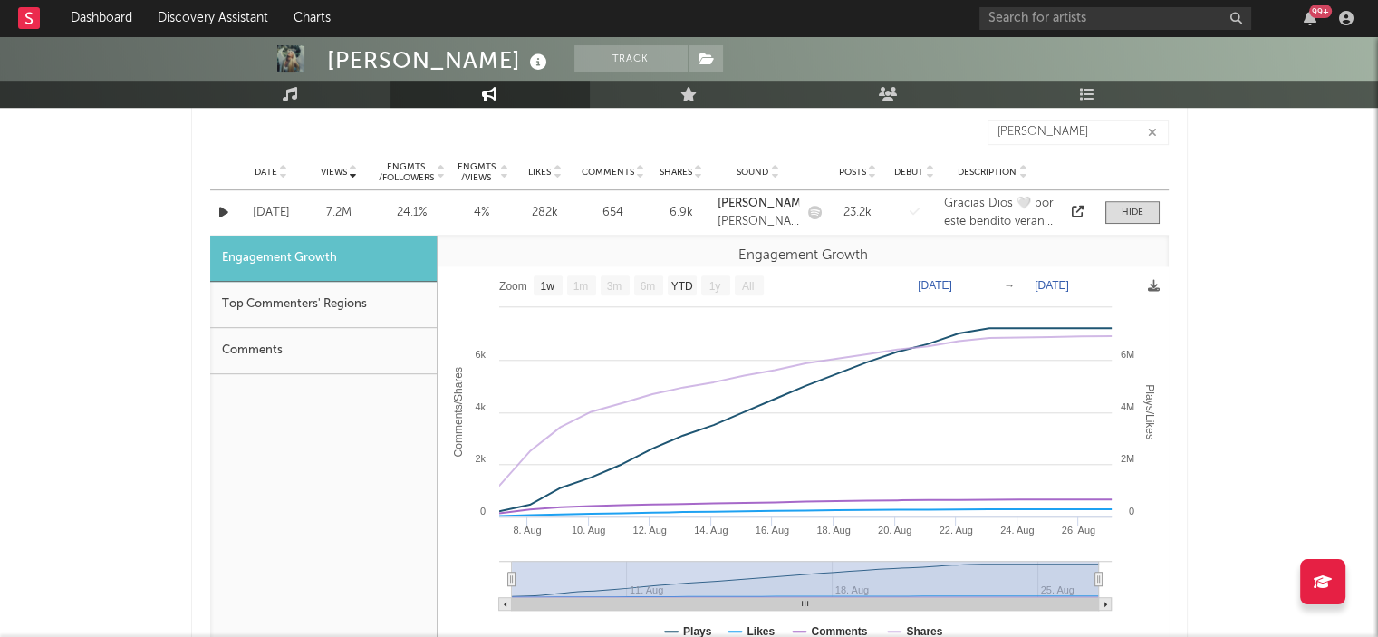
scroll to position [970, 0]
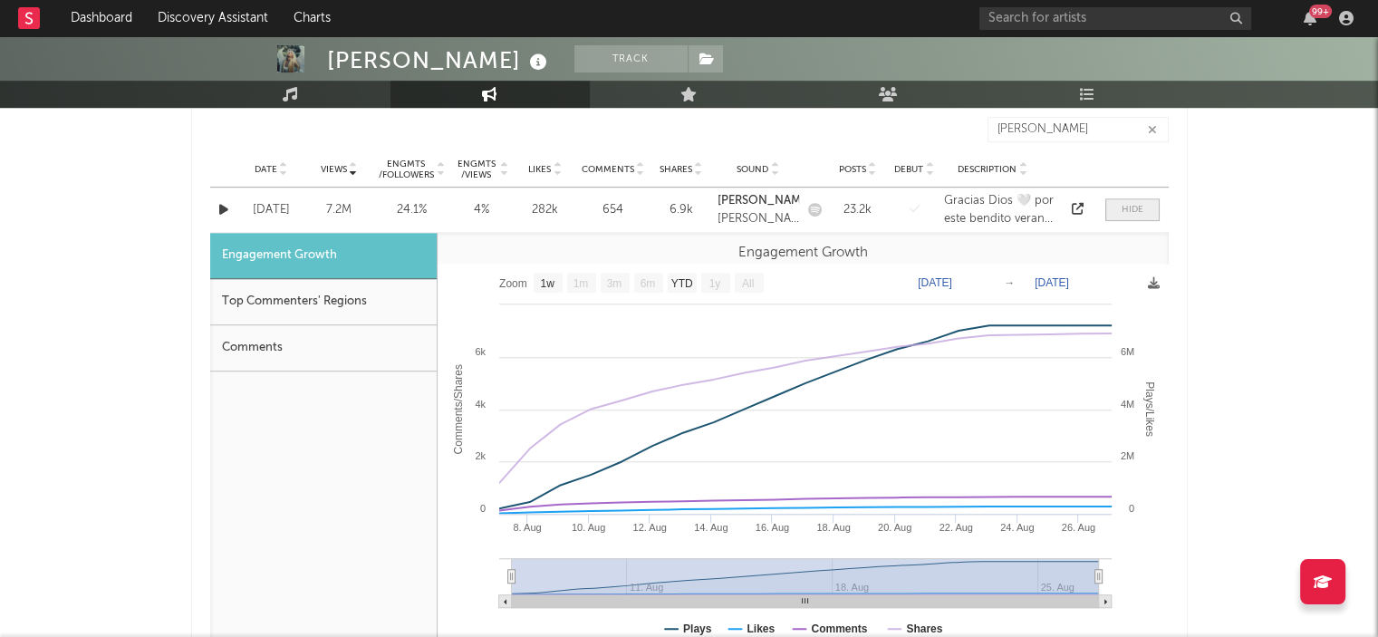
click at [1142, 207] on div at bounding box center [1133, 210] width 22 height 14
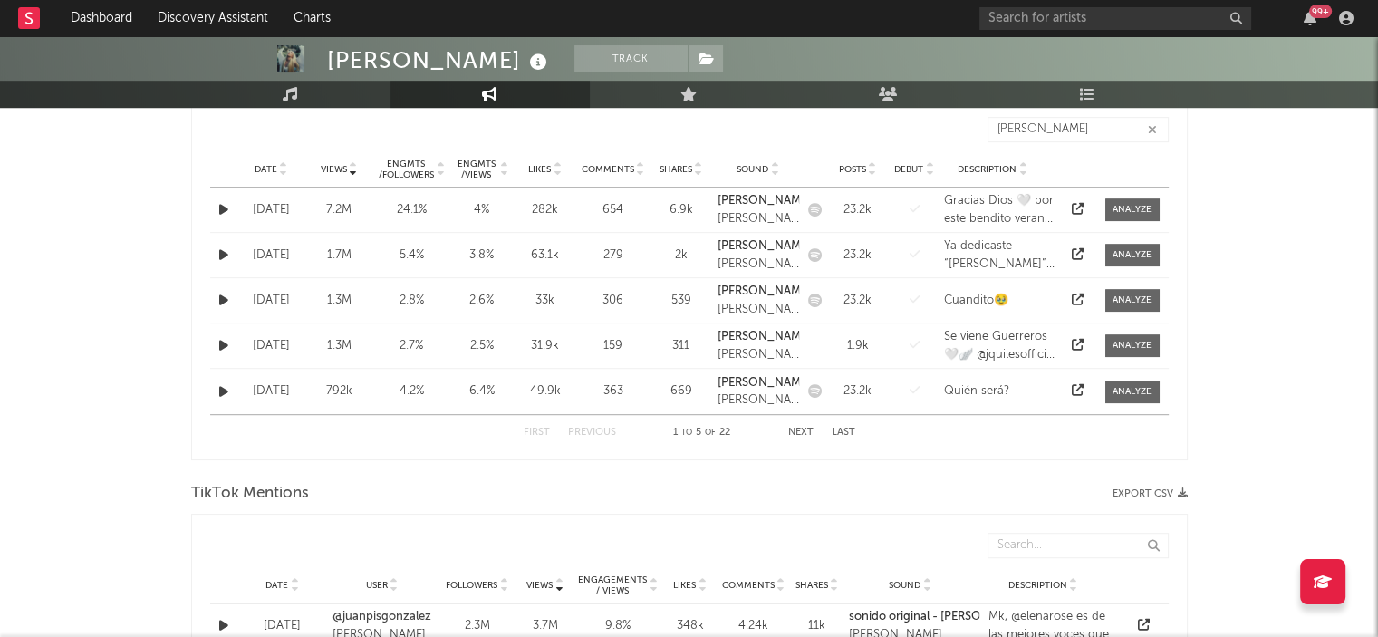
click at [1080, 249] on icon at bounding box center [1078, 254] width 12 height 12
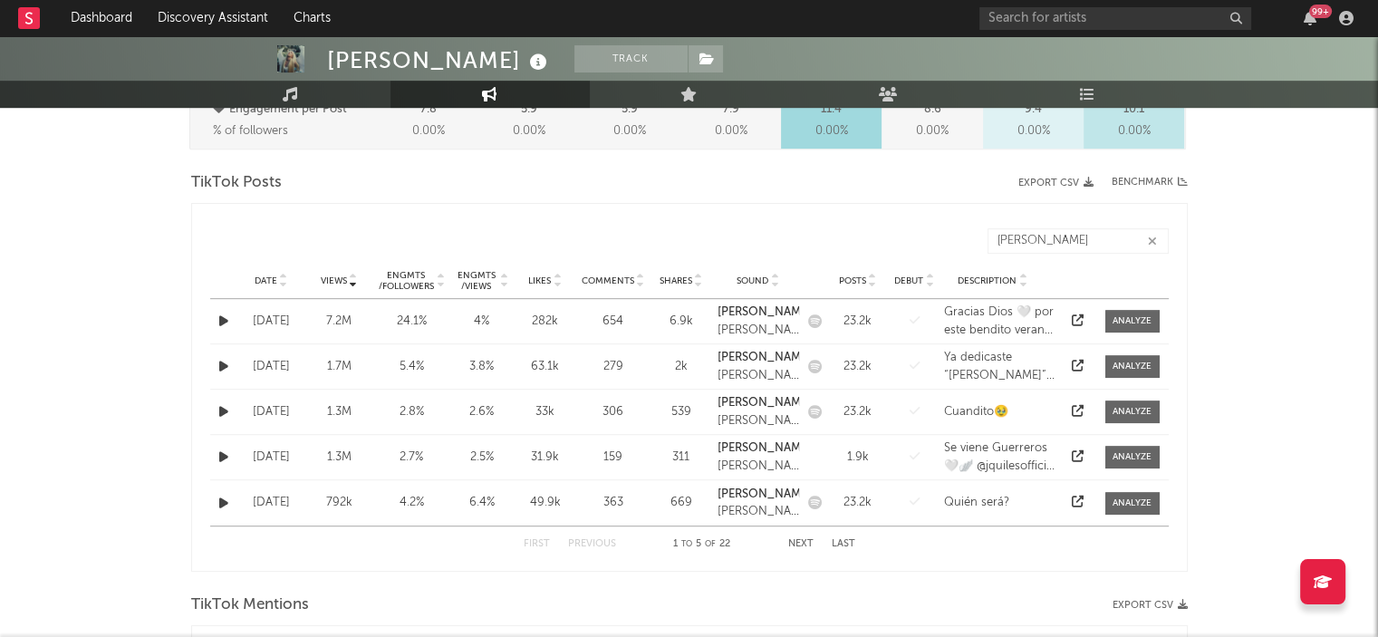
scroll to position [870, 0]
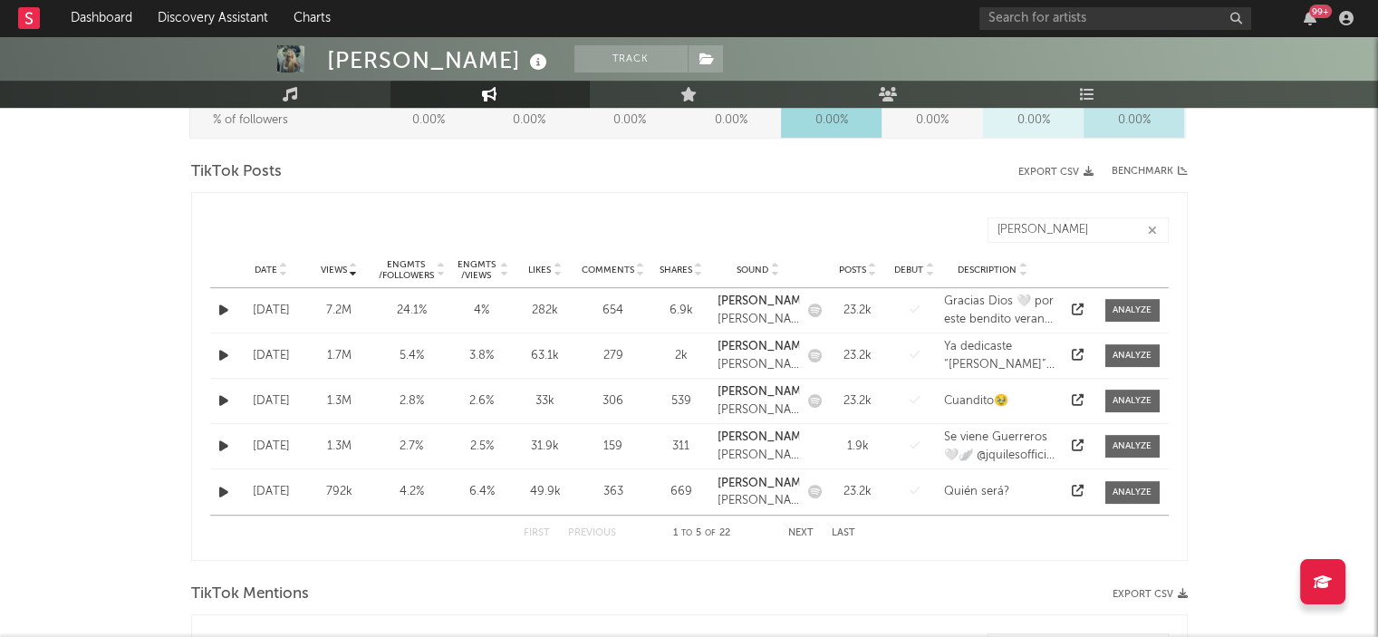
click at [1077, 400] on icon at bounding box center [1078, 400] width 12 height 12
click at [273, 439] on div "[DATE]" at bounding box center [271, 447] width 59 height 18
click at [269, 441] on div "[DATE]" at bounding box center [271, 447] width 59 height 18
click at [1075, 446] on icon at bounding box center [1078, 445] width 12 height 12
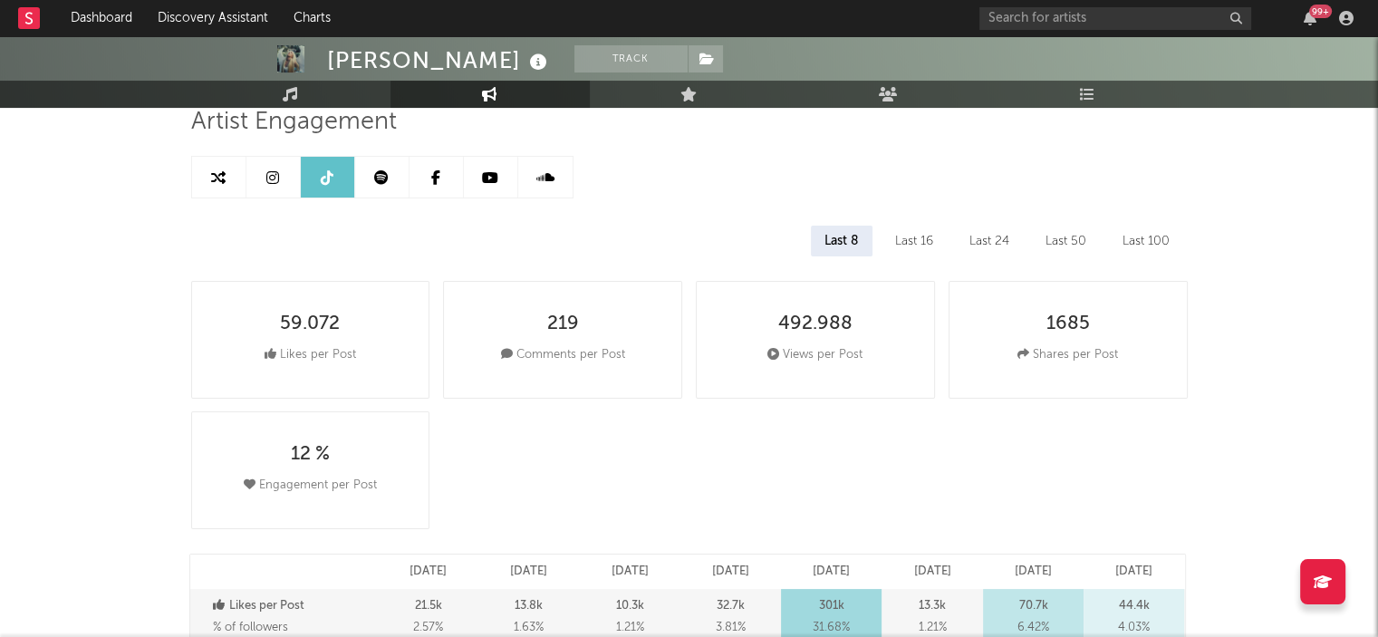
scroll to position [63, 0]
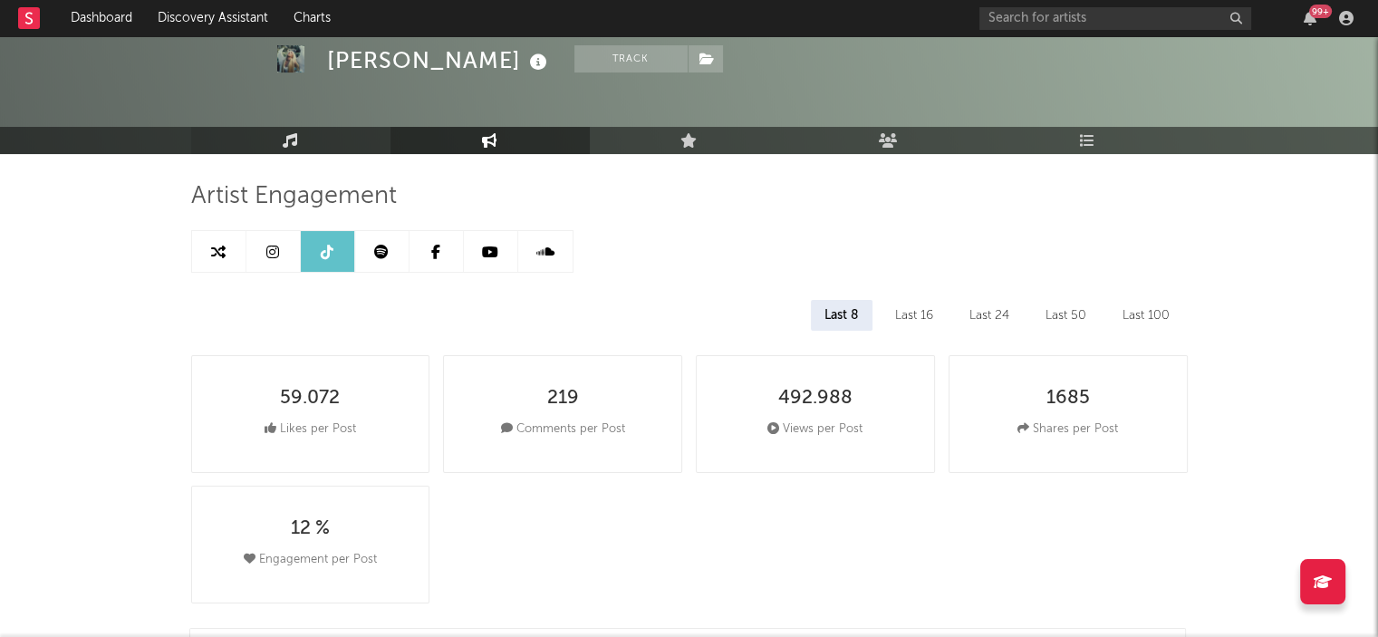
click at [294, 137] on icon at bounding box center [290, 140] width 15 height 14
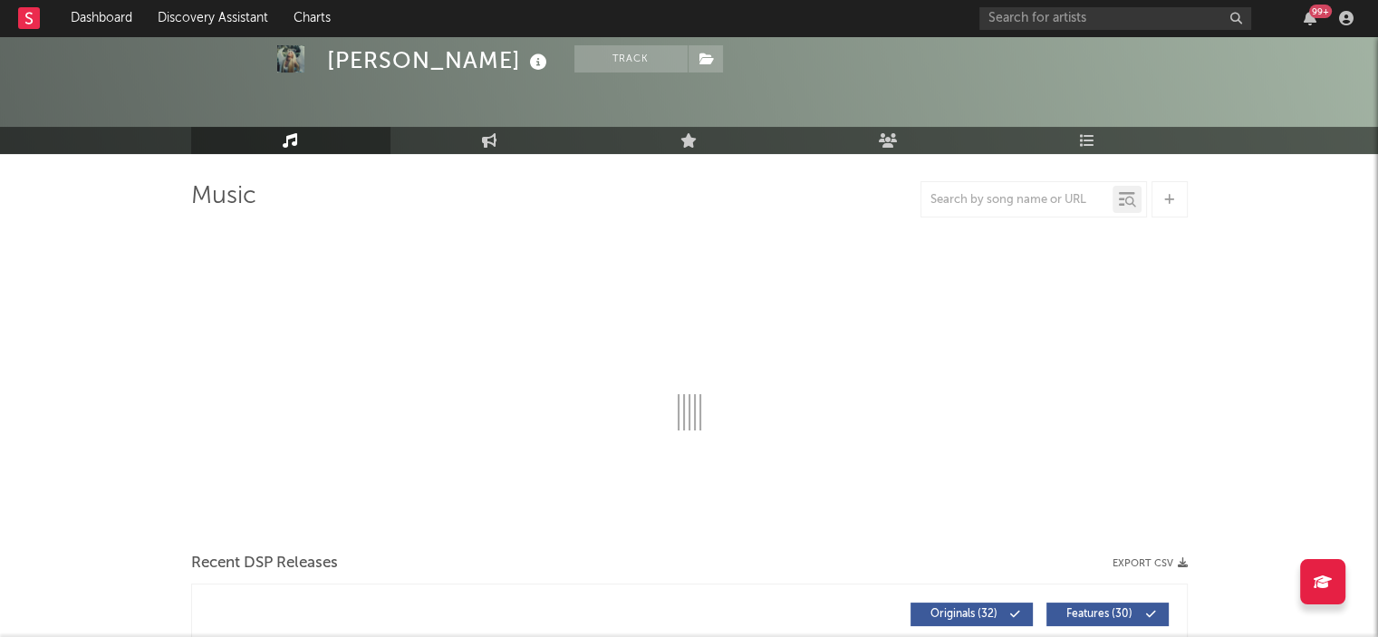
select select "6m"
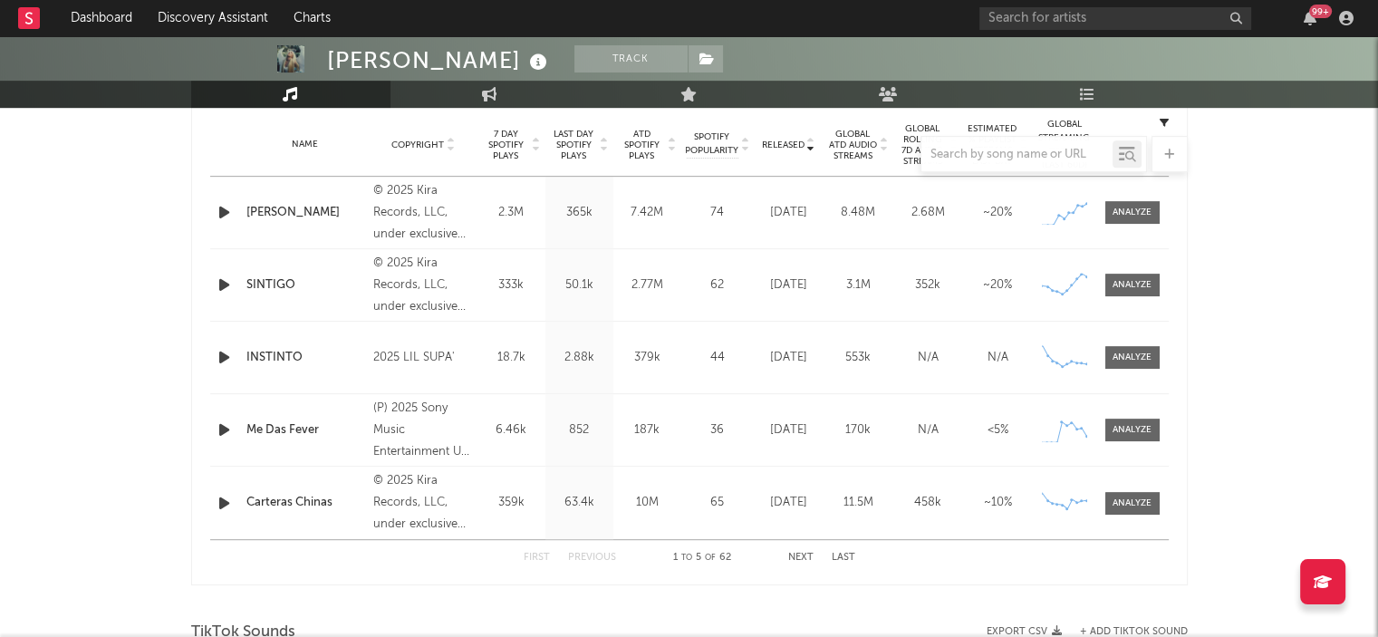
scroll to position [763, 0]
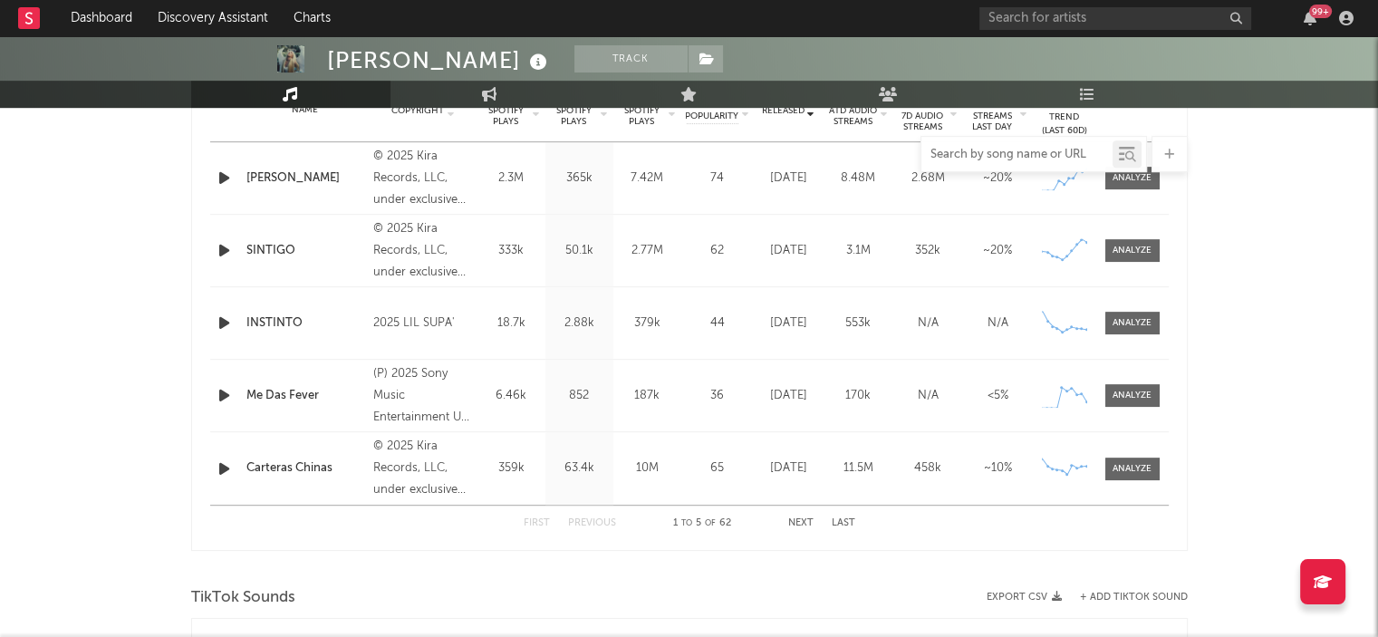
click at [939, 157] on input "text" at bounding box center [1016, 155] width 191 height 14
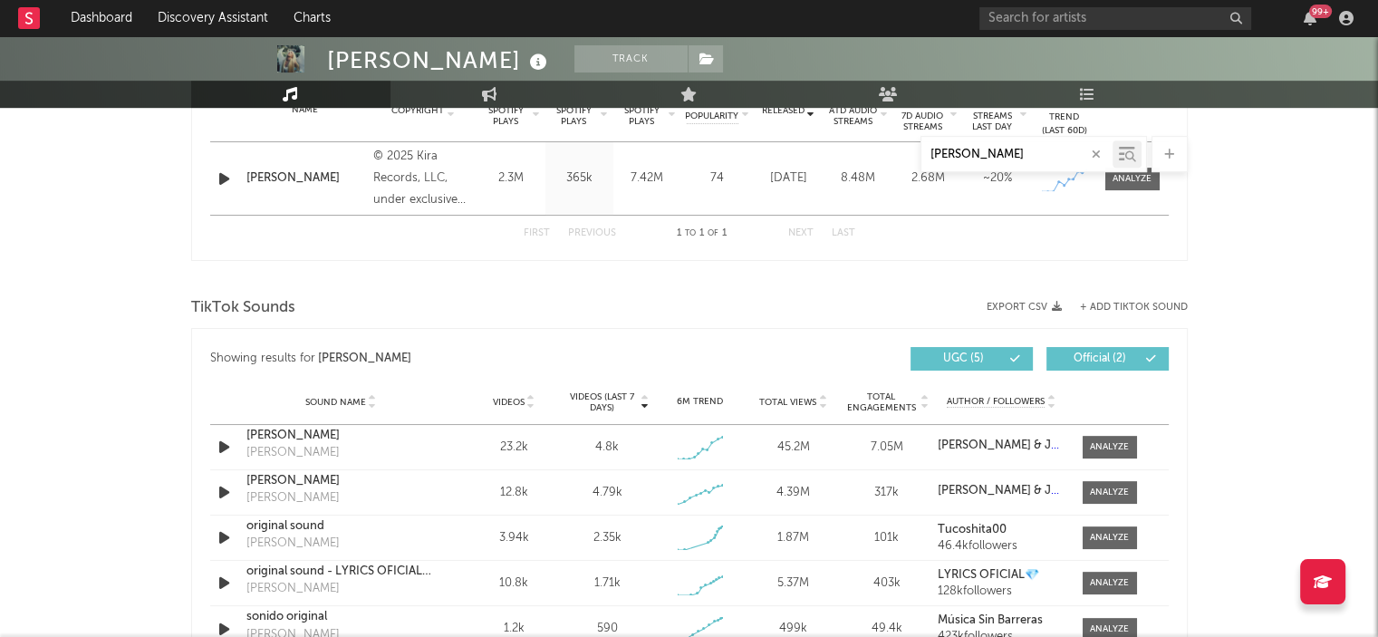
type input "[PERSON_NAME]"
click at [1252, 251] on div "[PERSON_NAME] Track [GEOGRAPHIC_DATA] | Latin Edit Track Benchmark Summary 284.…" at bounding box center [689, 439] width 1378 height 2333
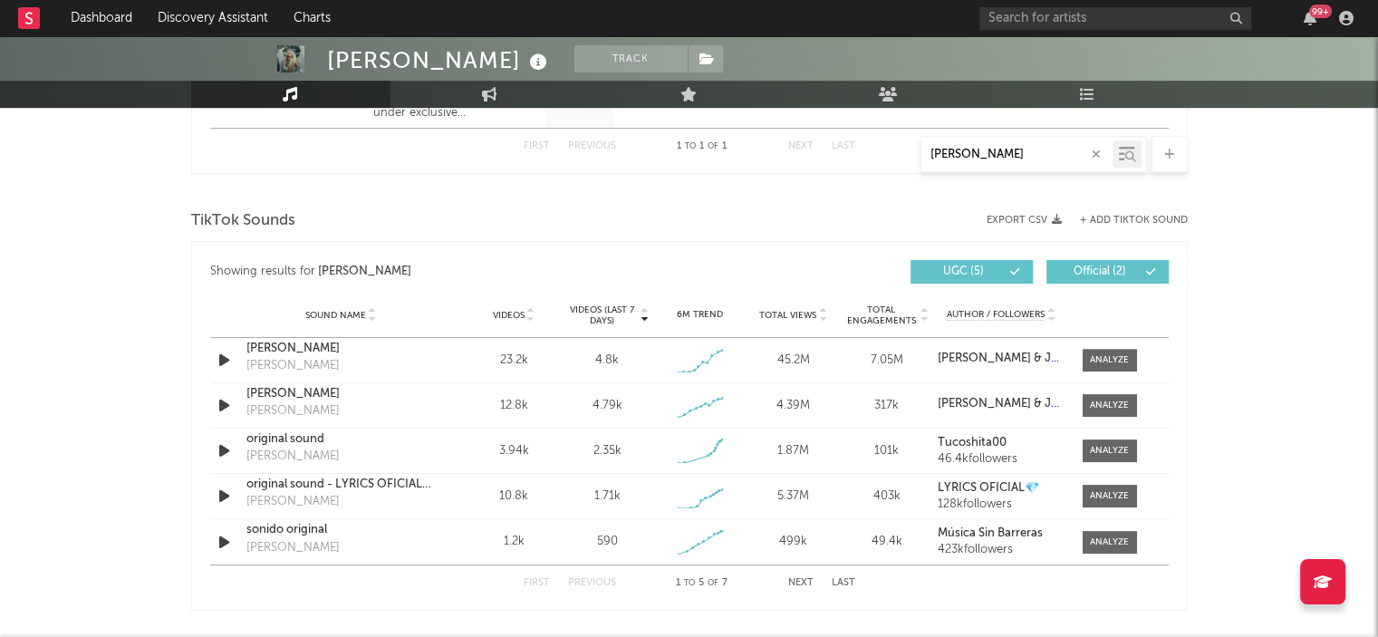
scroll to position [930, 0]
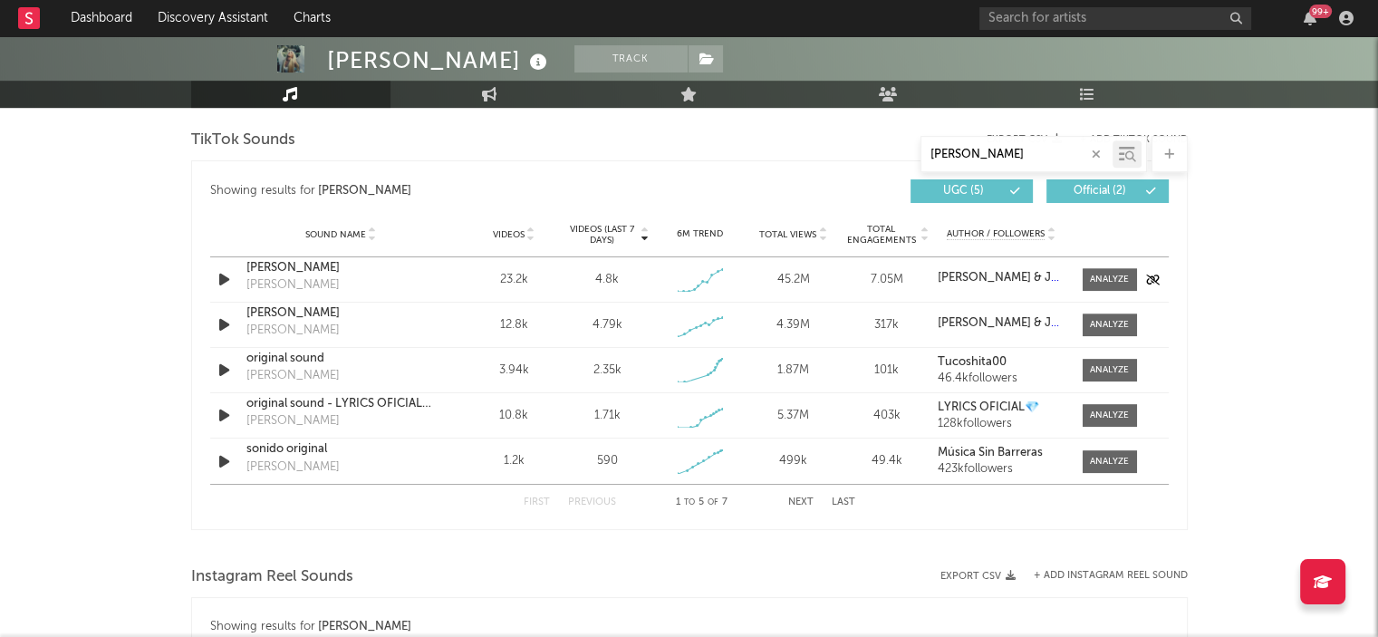
click at [285, 266] on div "[PERSON_NAME]" at bounding box center [340, 268] width 189 height 18
click at [1105, 271] on span at bounding box center [1110, 279] width 54 height 23
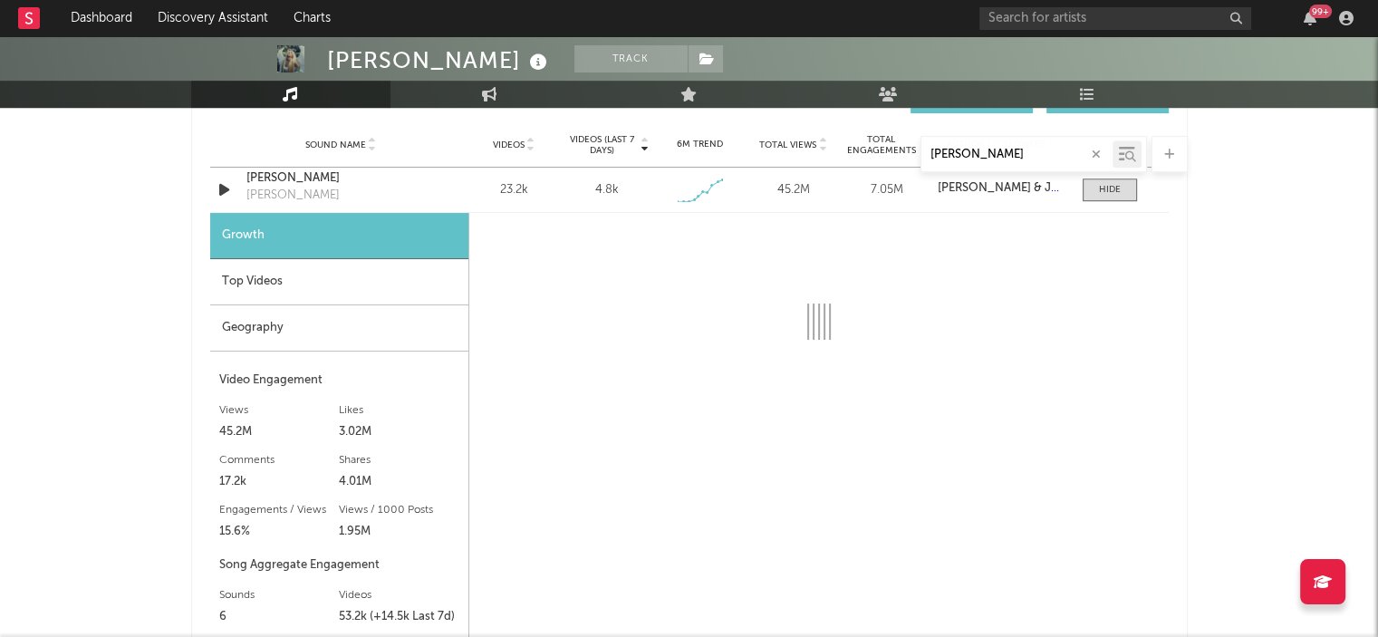
select select "1w"
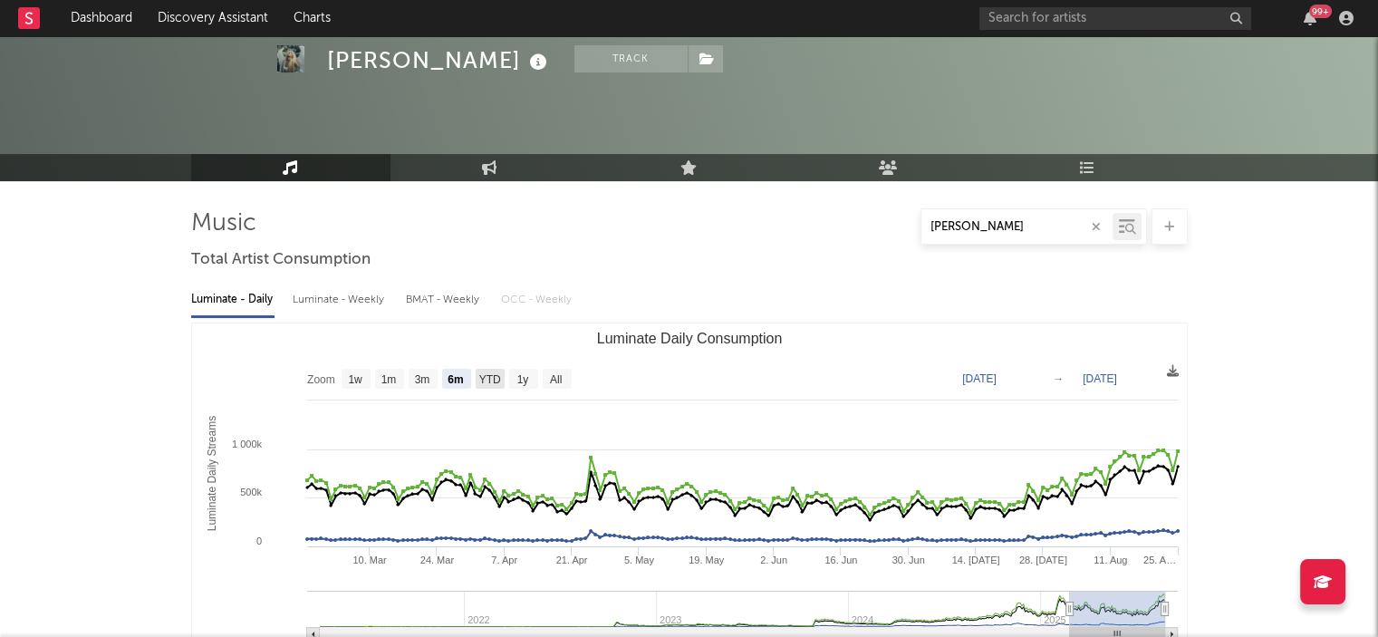
scroll to position [0, 0]
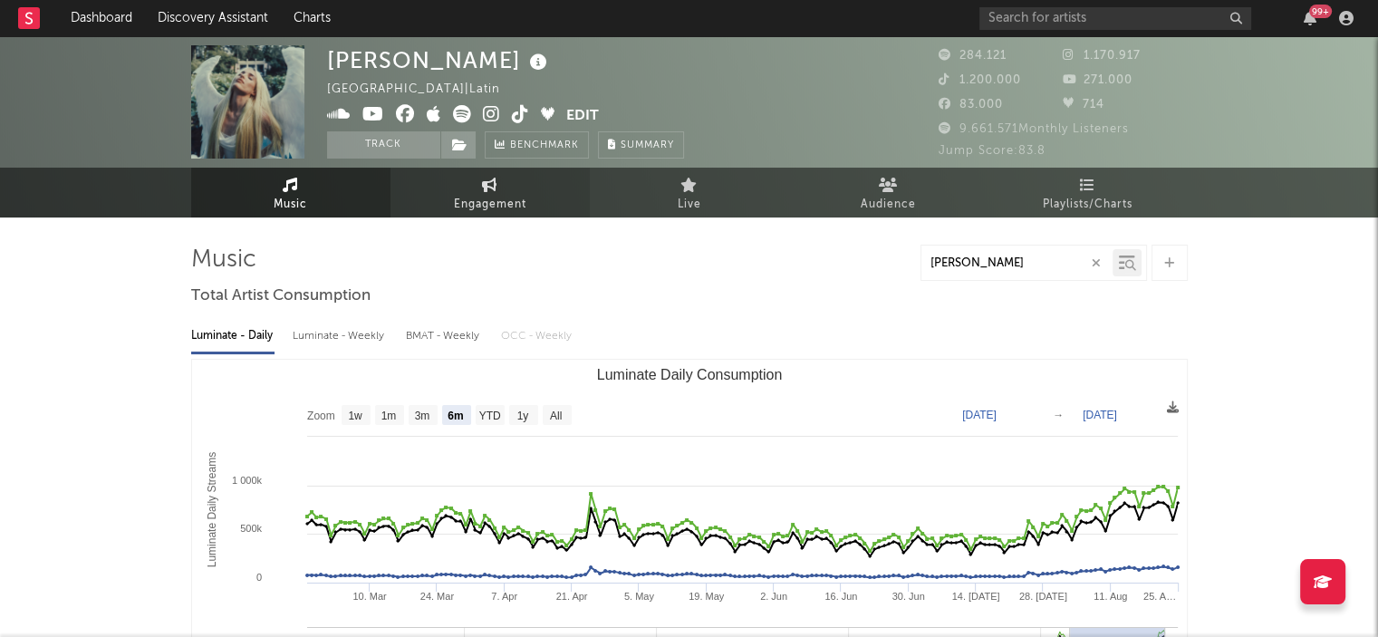
click at [484, 188] on icon at bounding box center [489, 185] width 15 height 14
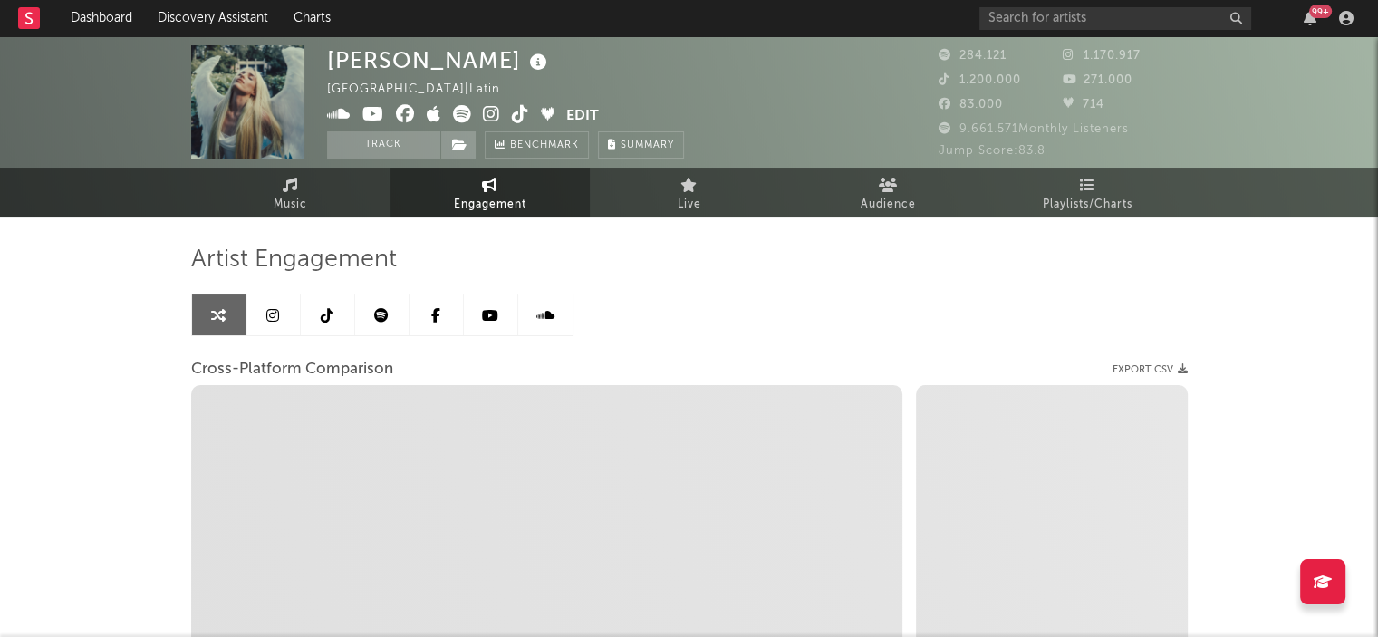
select select "1w"
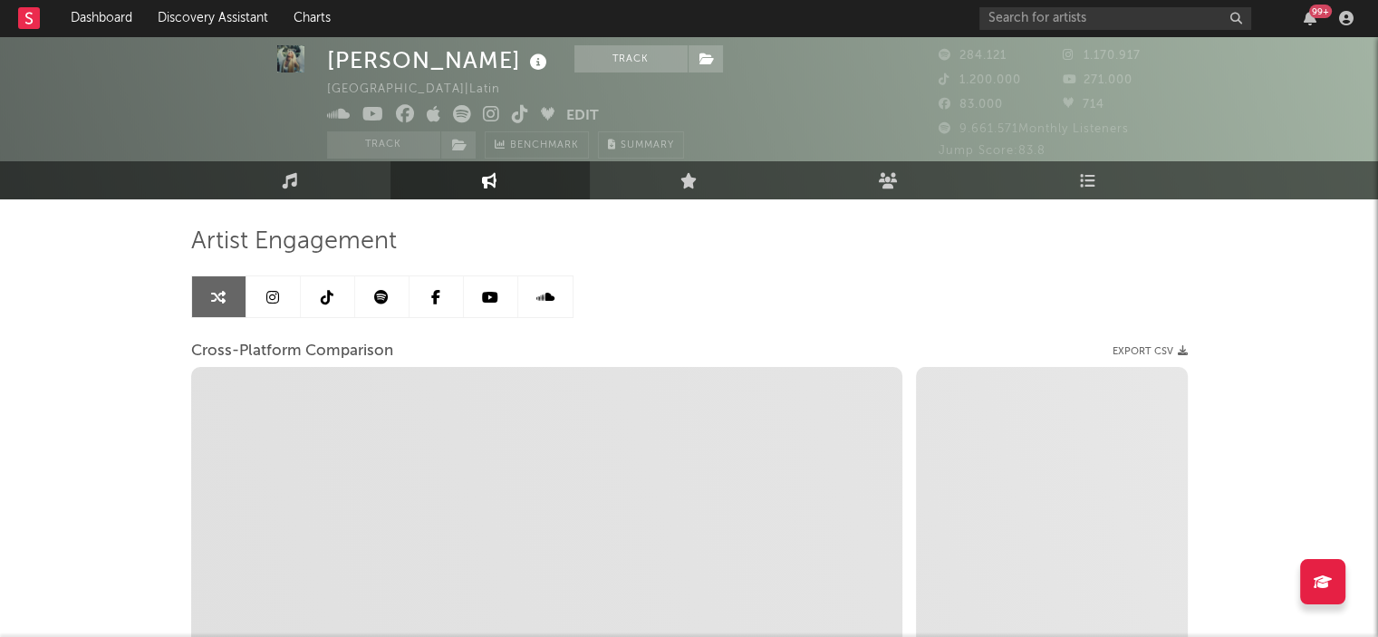
scroll to position [16, 0]
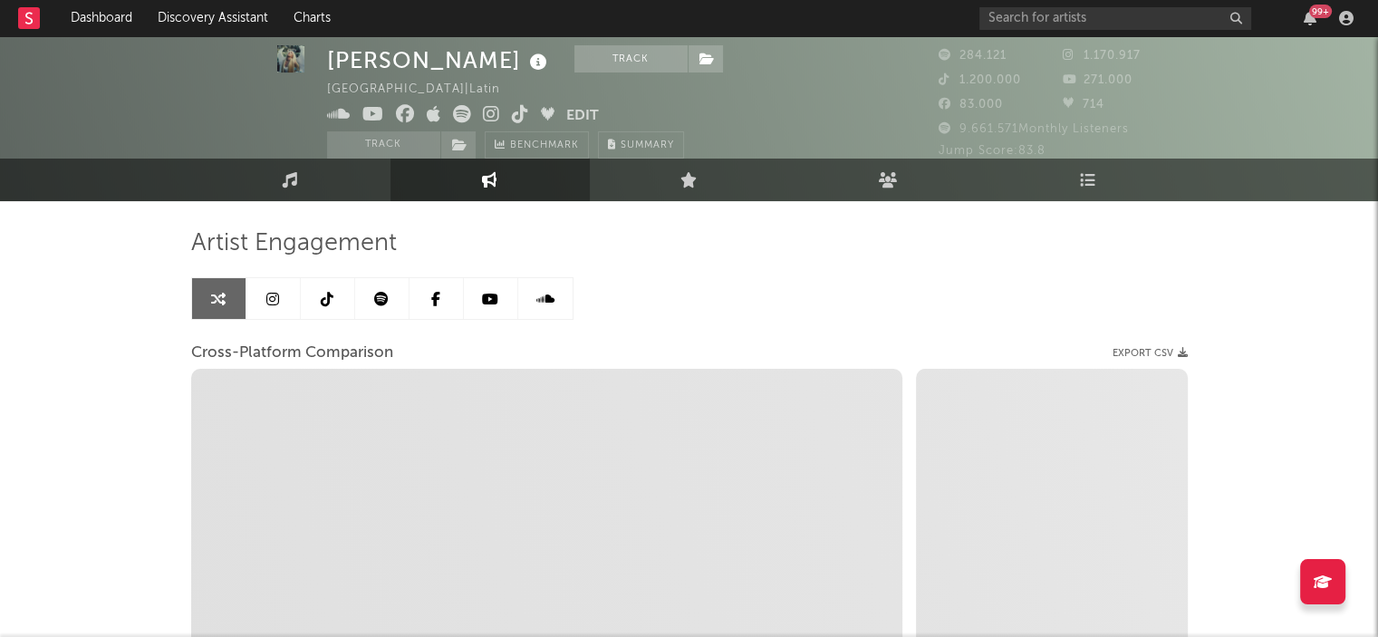
select select "1m"
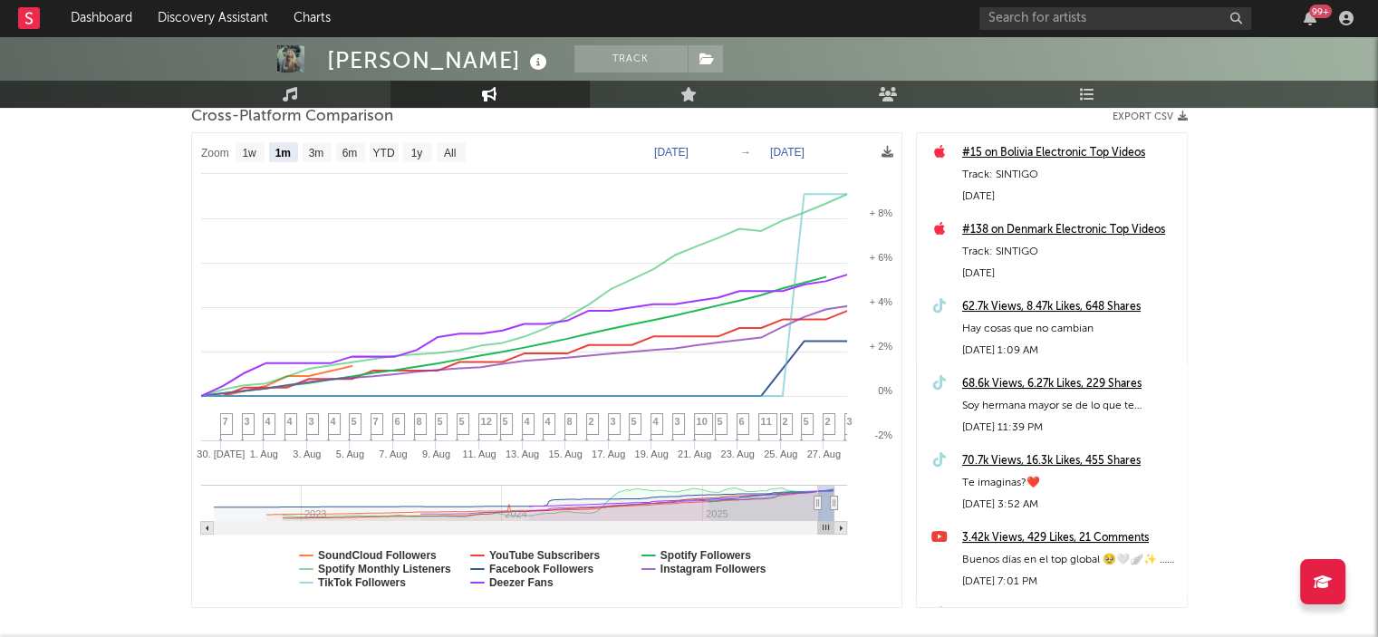
scroll to position [0, 0]
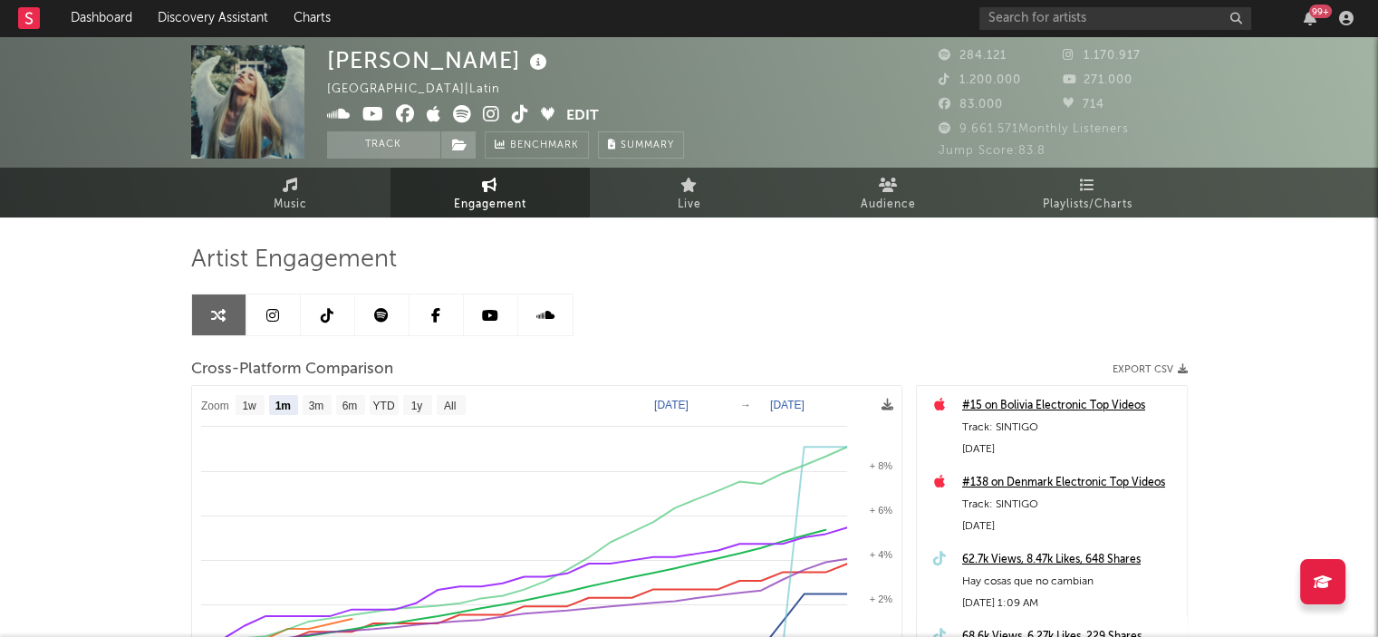
click at [314, 333] on link at bounding box center [328, 314] width 54 height 41
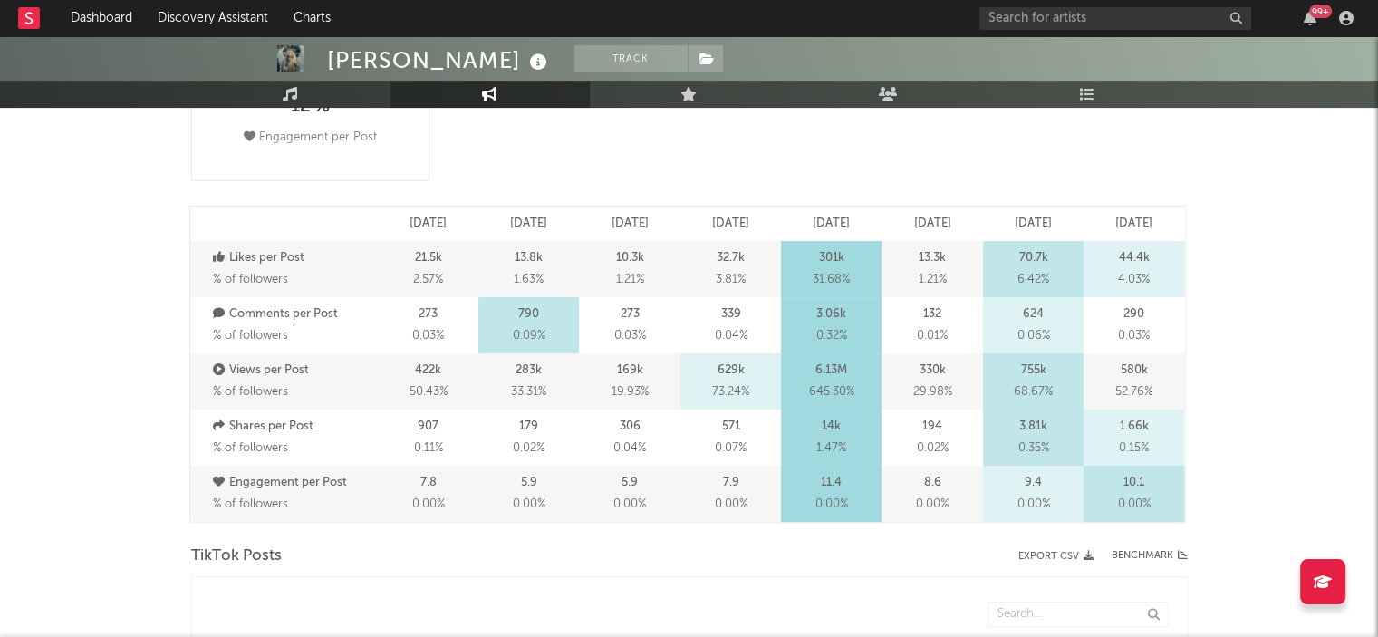
select select "6m"
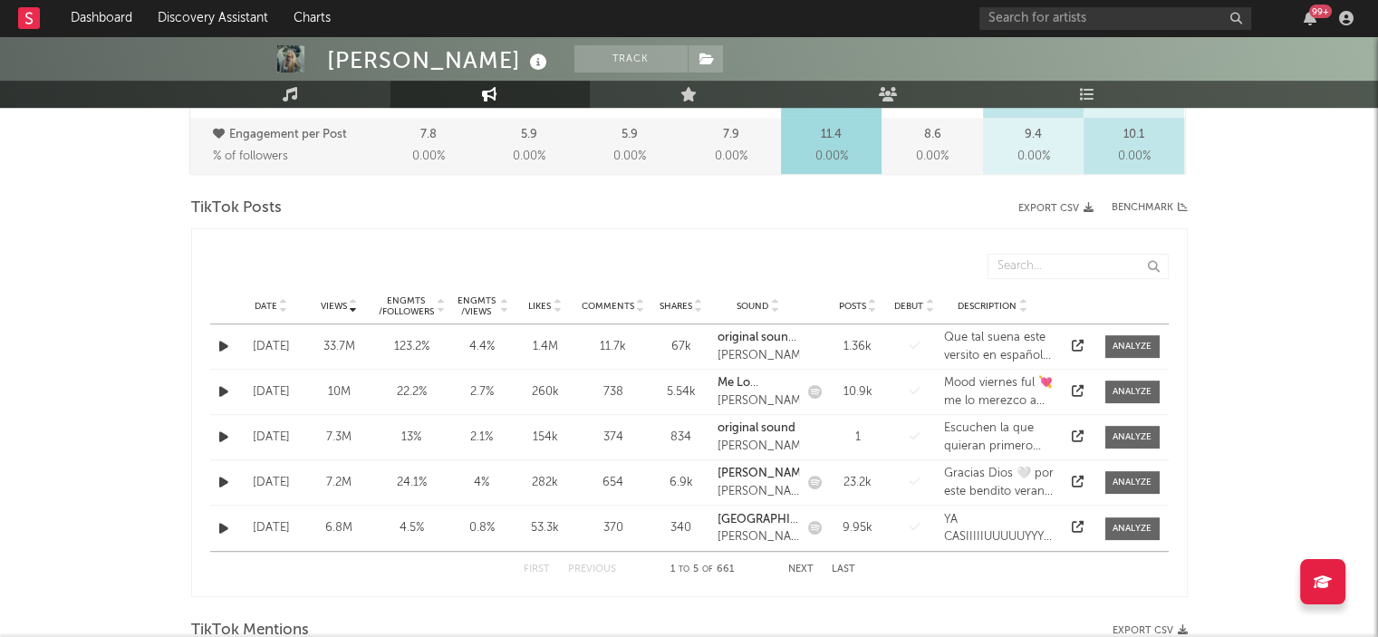
scroll to position [834, 0]
click at [1064, 275] on input "text" at bounding box center [1078, 266] width 181 height 25
type input "[PERSON_NAME]"
click at [1080, 437] on icon at bounding box center [1078, 436] width 12 height 12
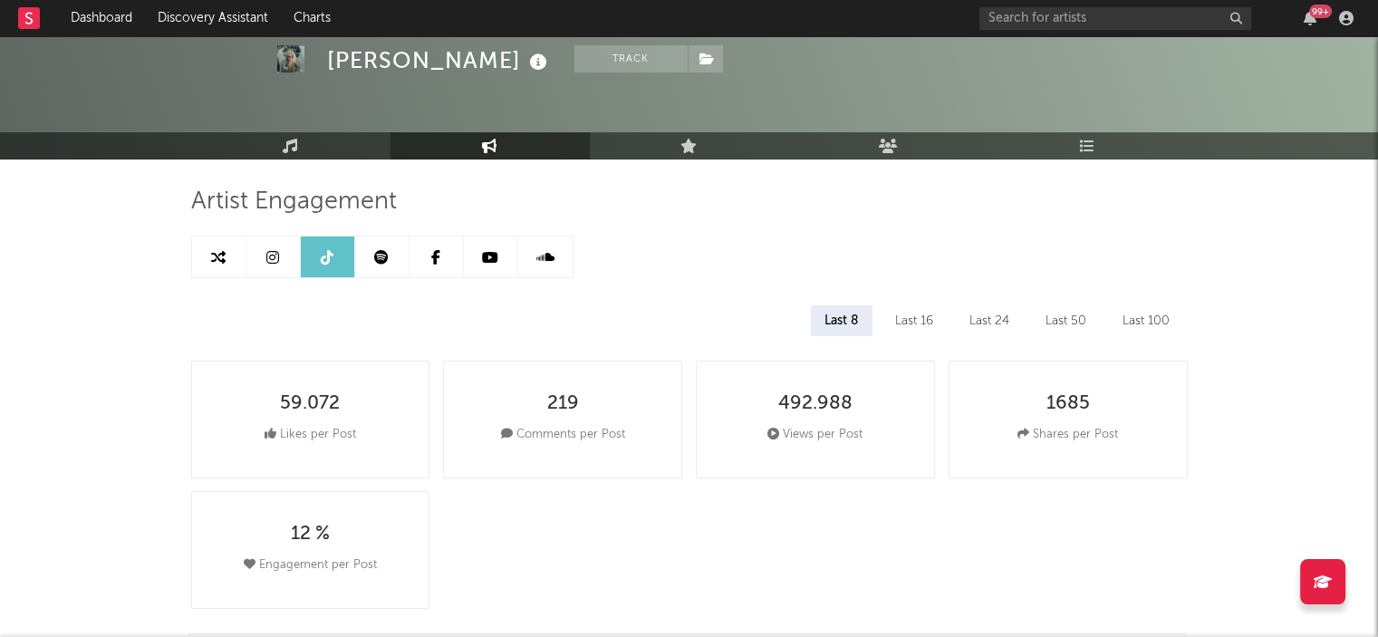
scroll to position [0, 0]
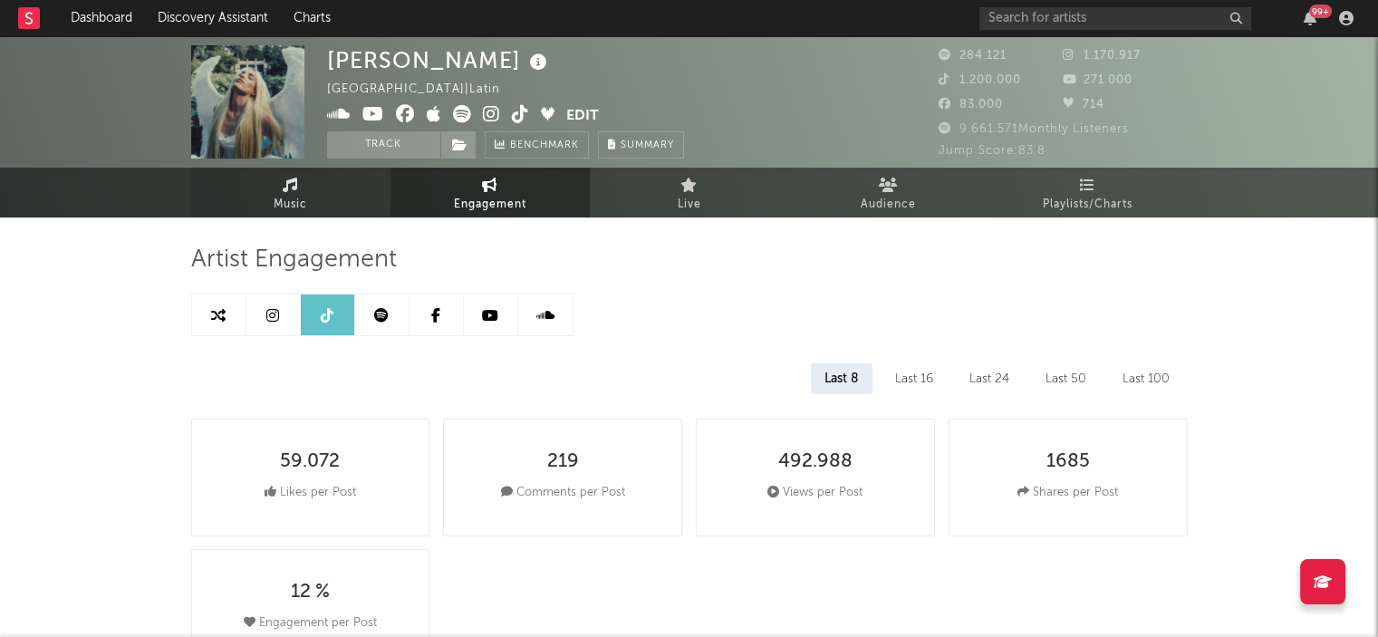
click at [335, 179] on link "Music" at bounding box center [290, 193] width 199 height 50
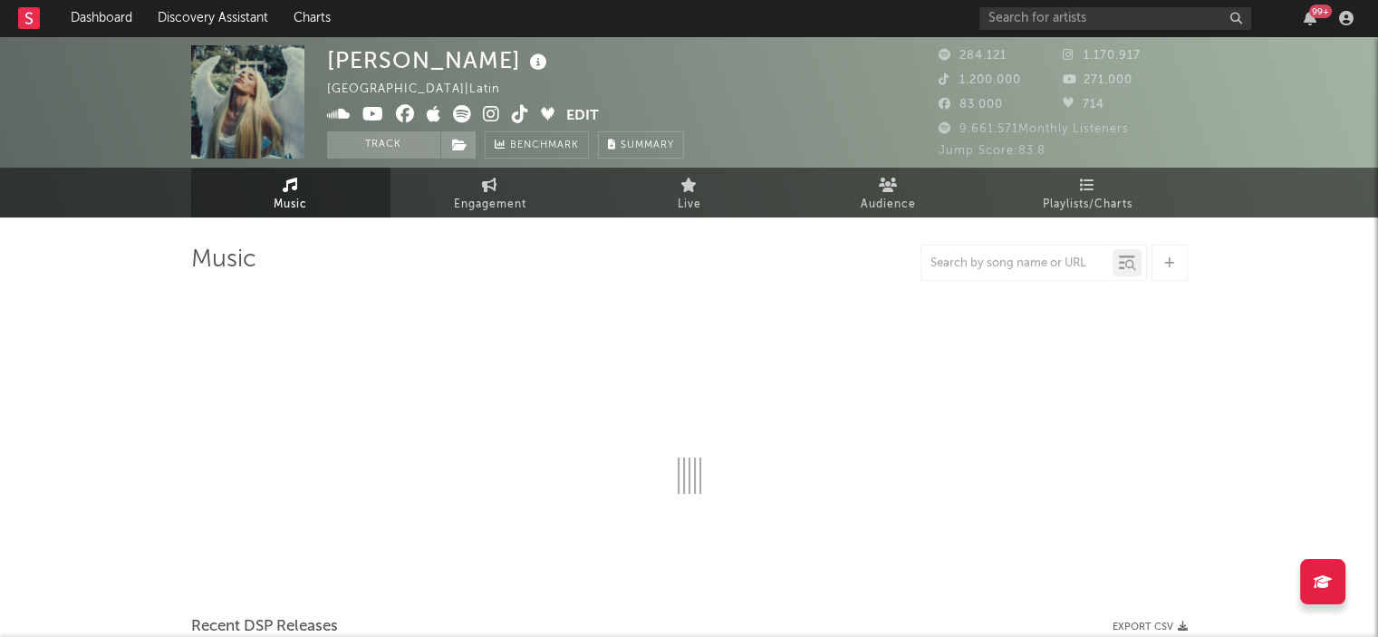
select select "6m"
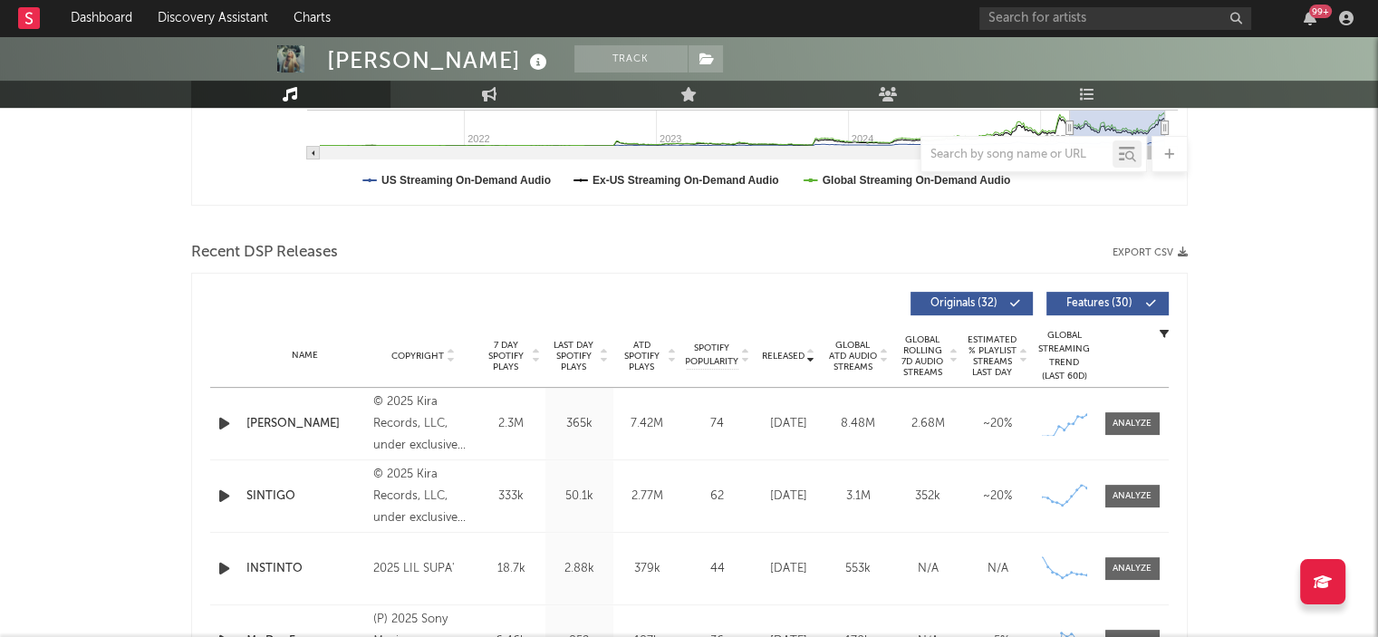
scroll to position [516, 0]
click at [991, 140] on div at bounding box center [1034, 154] width 227 height 36
click at [982, 148] on input "text" at bounding box center [1016, 155] width 191 height 14
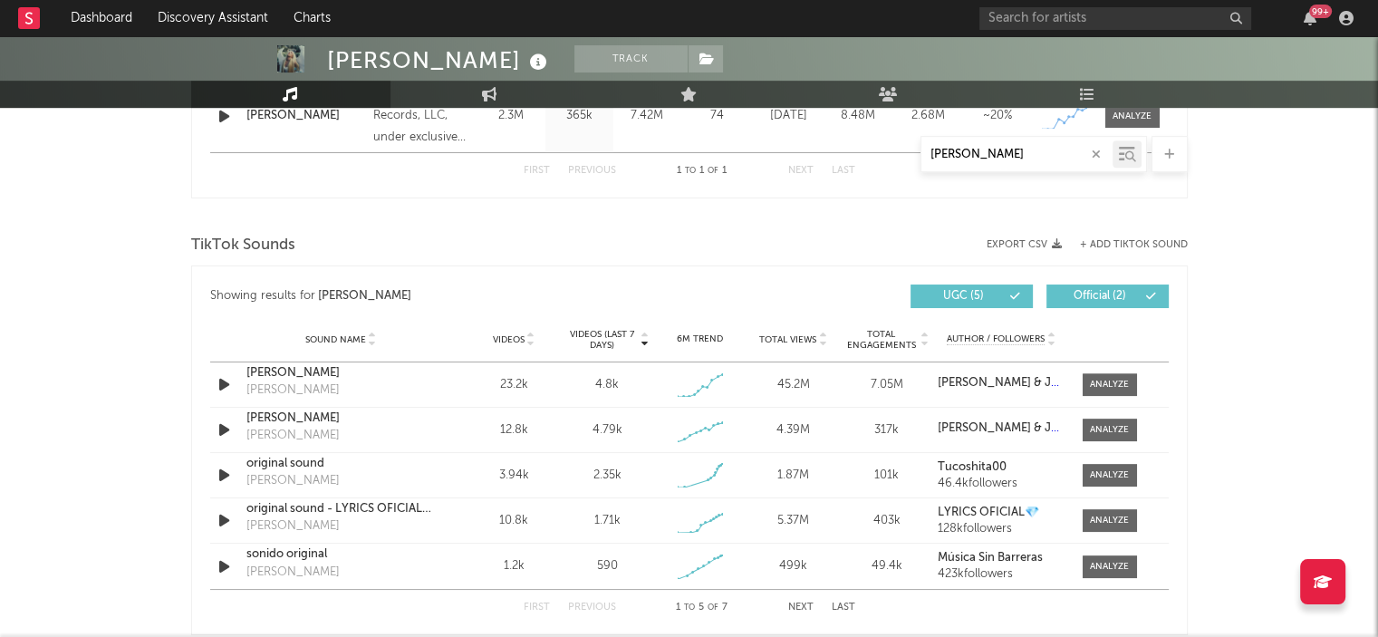
scroll to position [902, 0]
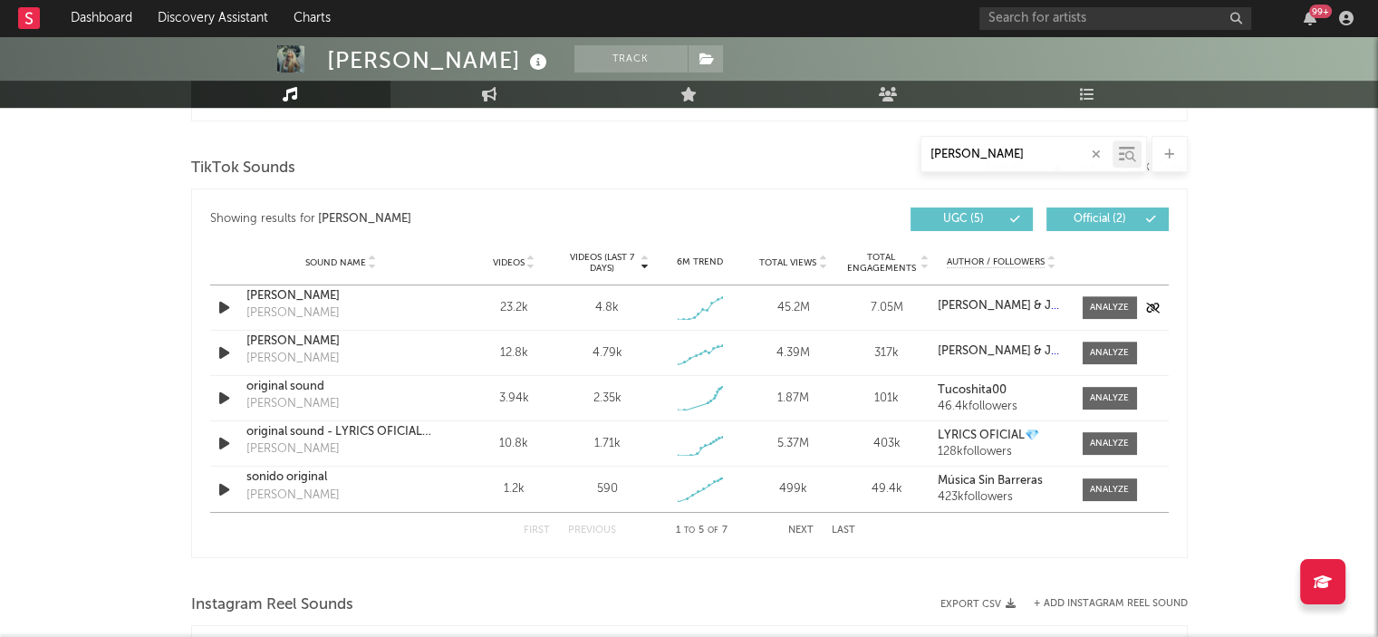
type input "[PERSON_NAME]"
click at [278, 295] on div "[PERSON_NAME]" at bounding box center [340, 296] width 189 height 18
